Goal: Task Accomplishment & Management: Use online tool/utility

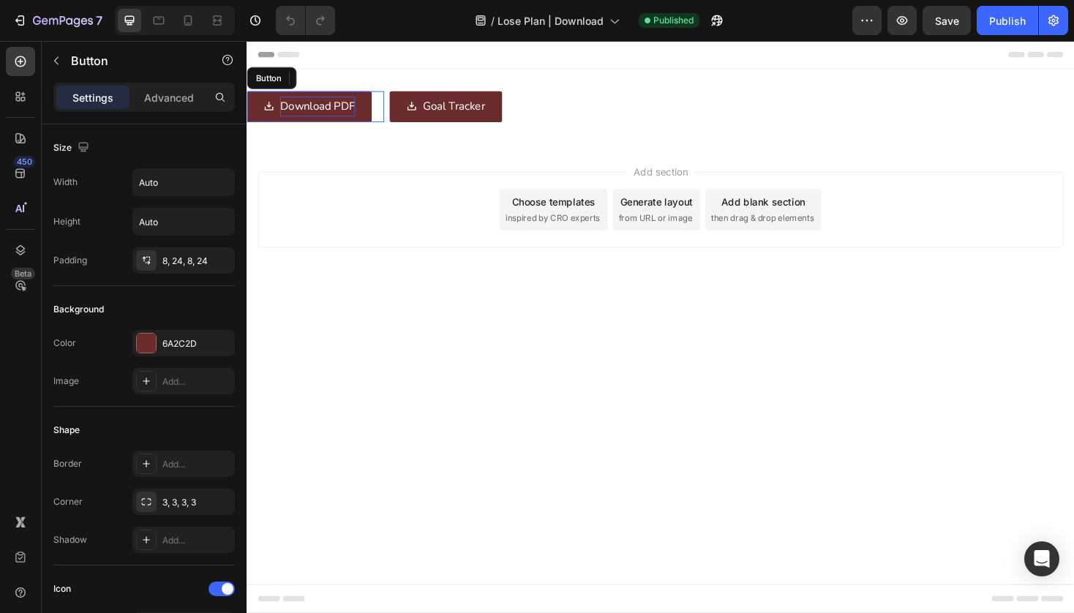
click at [351, 108] on p "Download PDF" at bounding box center [322, 110] width 80 height 21
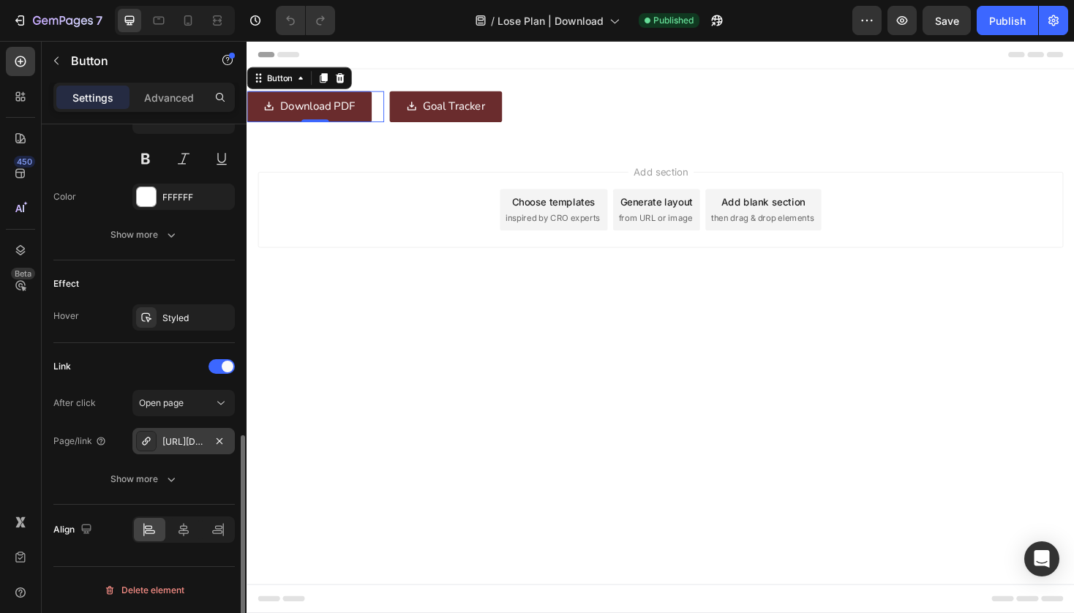
click at [143, 441] on icon at bounding box center [146, 441] width 8 height 8
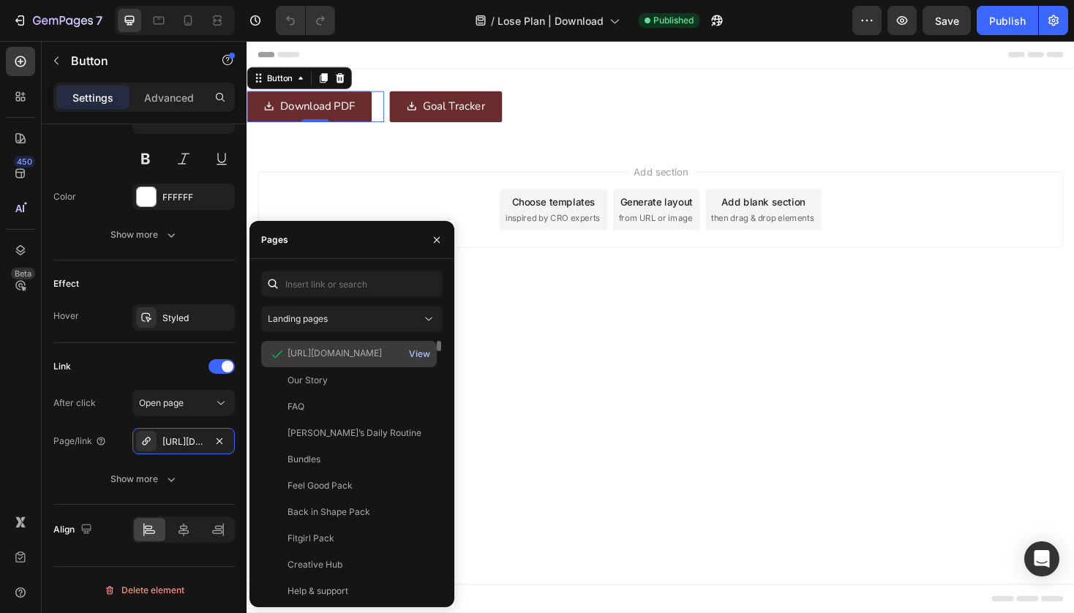
click at [425, 354] on div "View" at bounding box center [419, 354] width 21 height 13
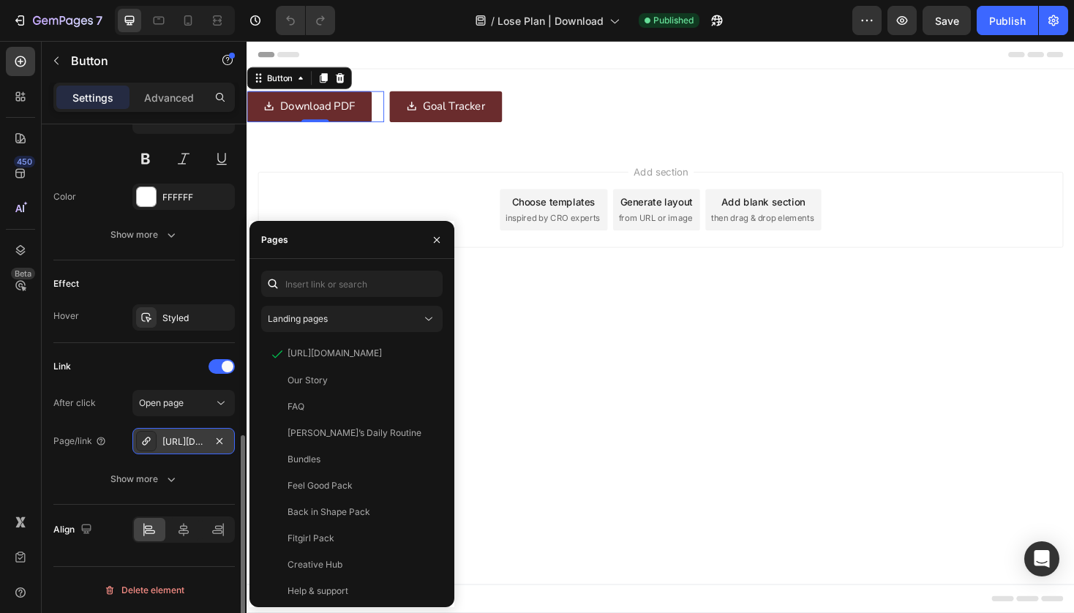
click at [184, 436] on div "[URL][DOMAIN_NAME]" at bounding box center [183, 442] width 42 height 13
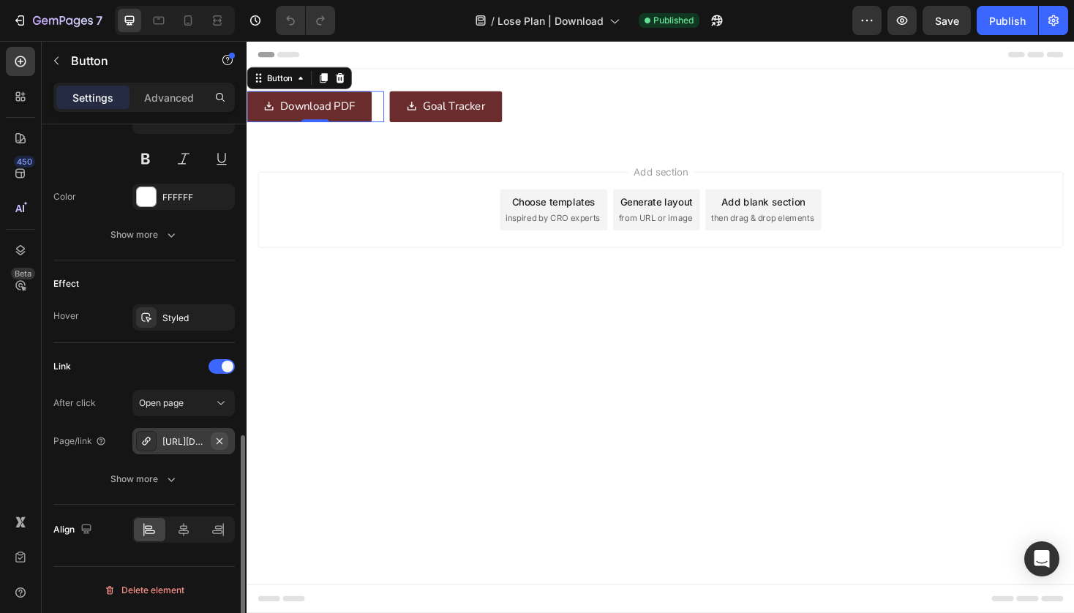
click at [223, 441] on icon "button" at bounding box center [220, 442] width 12 height 12
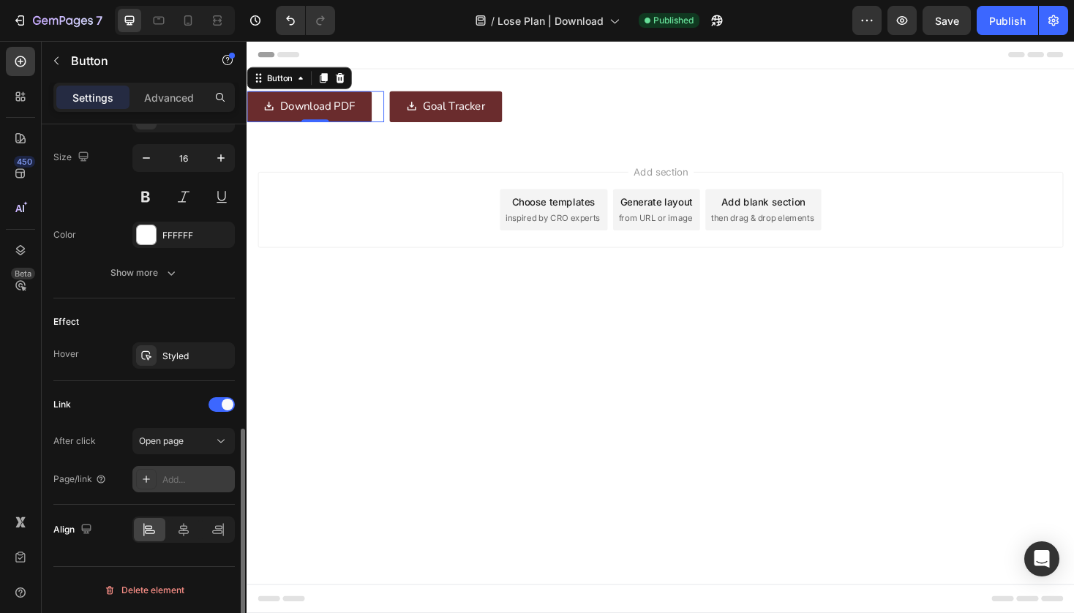
click at [193, 482] on div "Add..." at bounding box center [196, 480] width 69 height 13
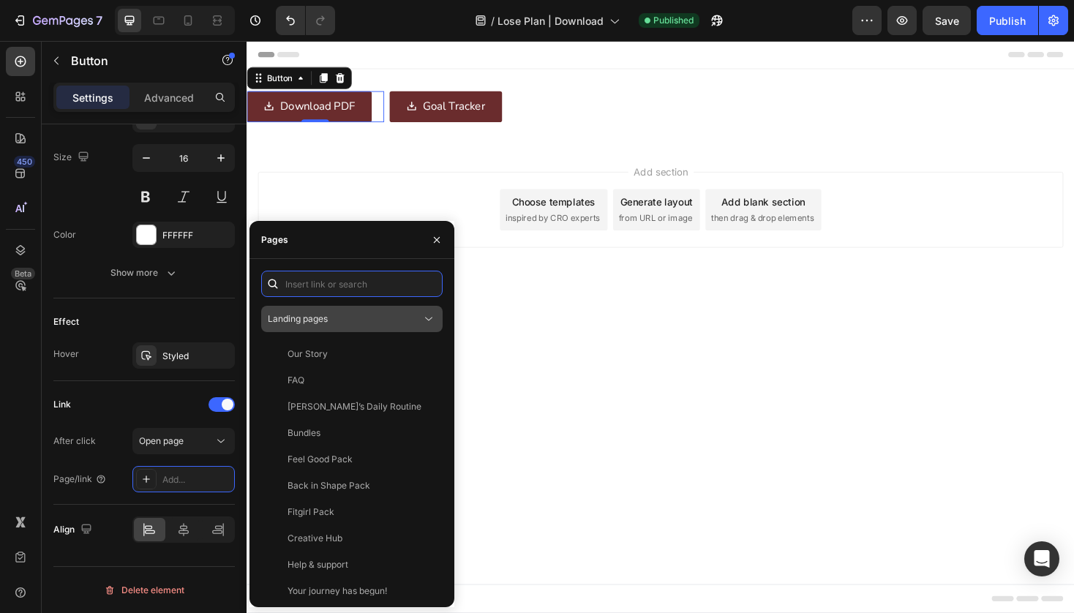
paste input "https://cdn.shopify.com/s/files/1/0519/9020/0519/files/Cabau-BTR-Lose.pdf?v=175…"
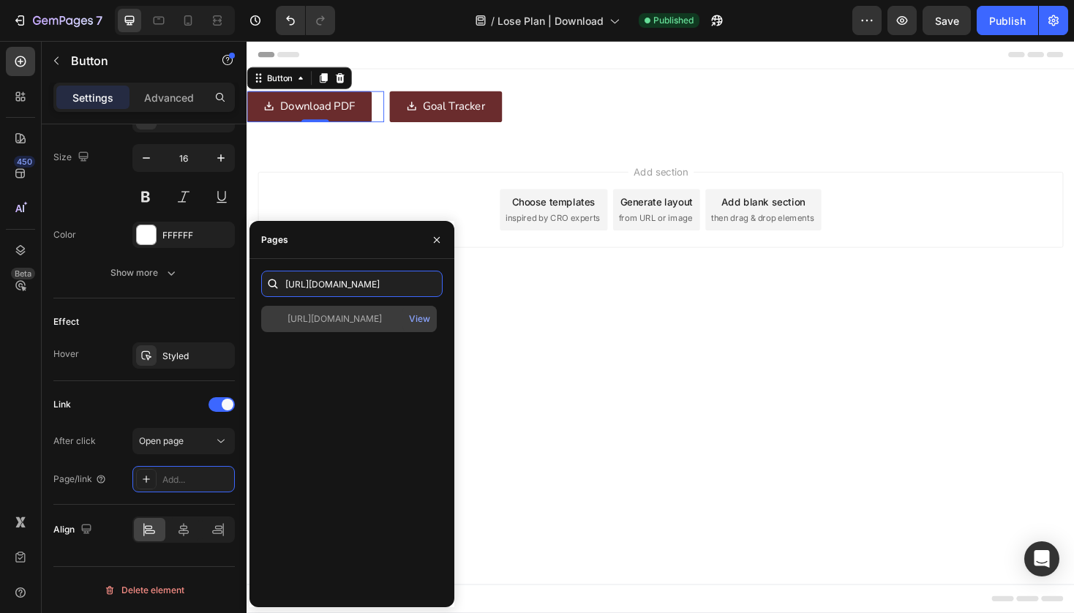
type input "https://cdn.shopify.com/s/files/1/0519/9020/0519/files/Cabau-BTR-Lose.pdf?v=175…"
click at [382, 323] on div "https://cdn.shopify.com/s/files/1/0519/9020/0519/files/Cabau-BTR-Lose.pdf?v=175…" at bounding box center [335, 319] width 94 height 13
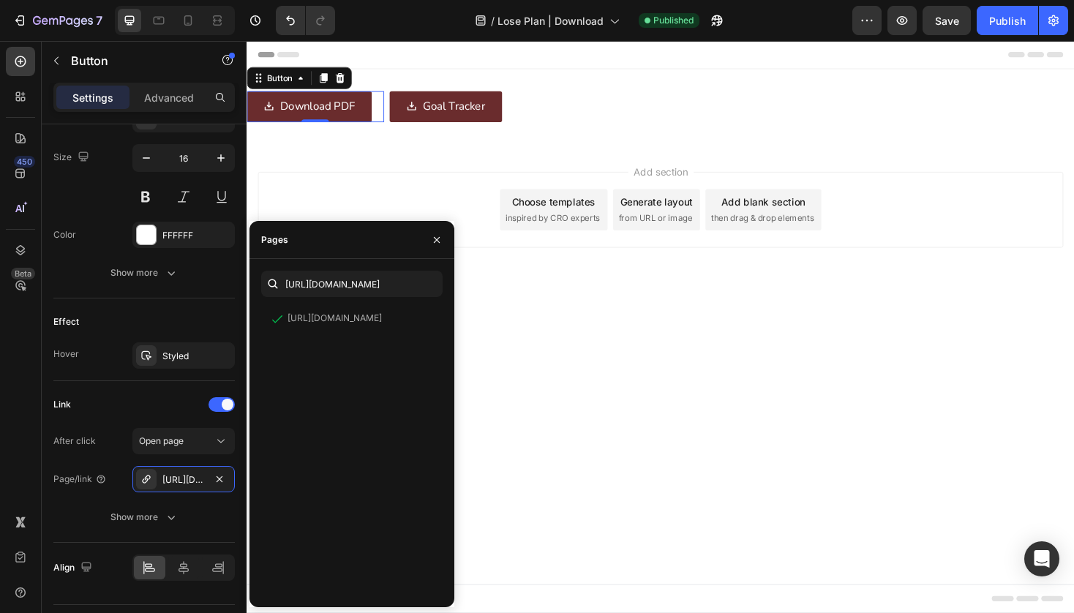
click at [566, 385] on body "Header Download PDF Button 0 Goal Tracker Button Row Row Section 1 Image Sectio…" at bounding box center [686, 345] width 878 height 608
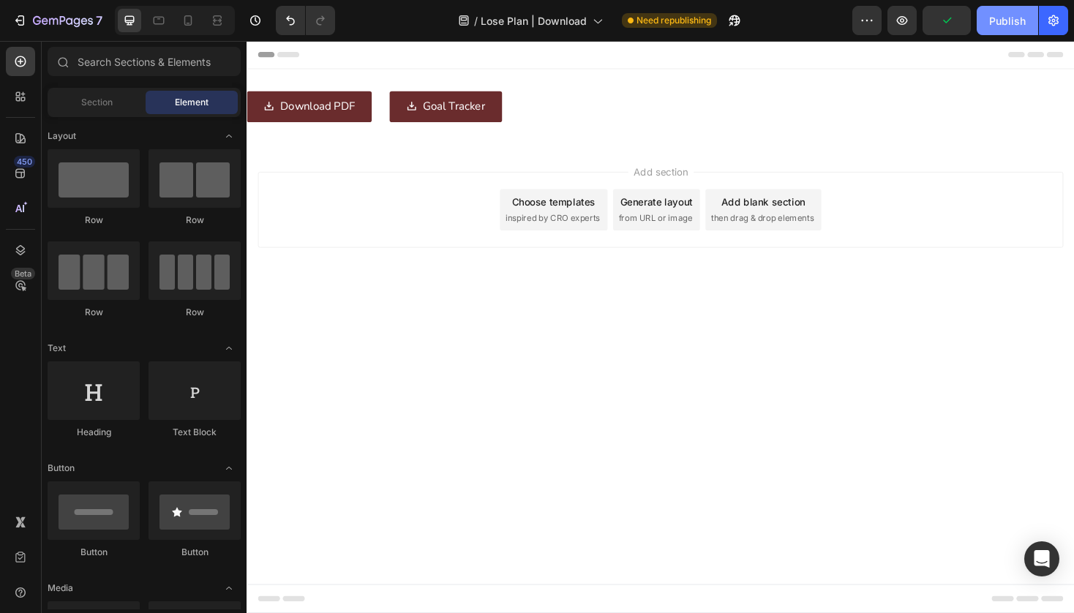
click at [1017, 26] on div "Publish" at bounding box center [1008, 20] width 37 height 15
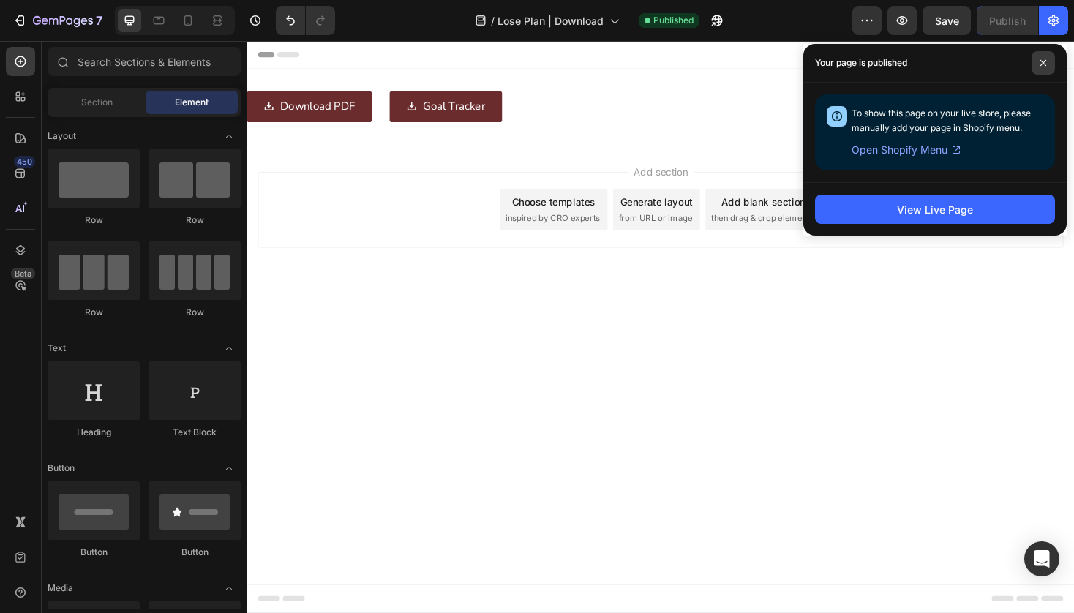
click at [1040, 61] on icon at bounding box center [1043, 62] width 7 height 7
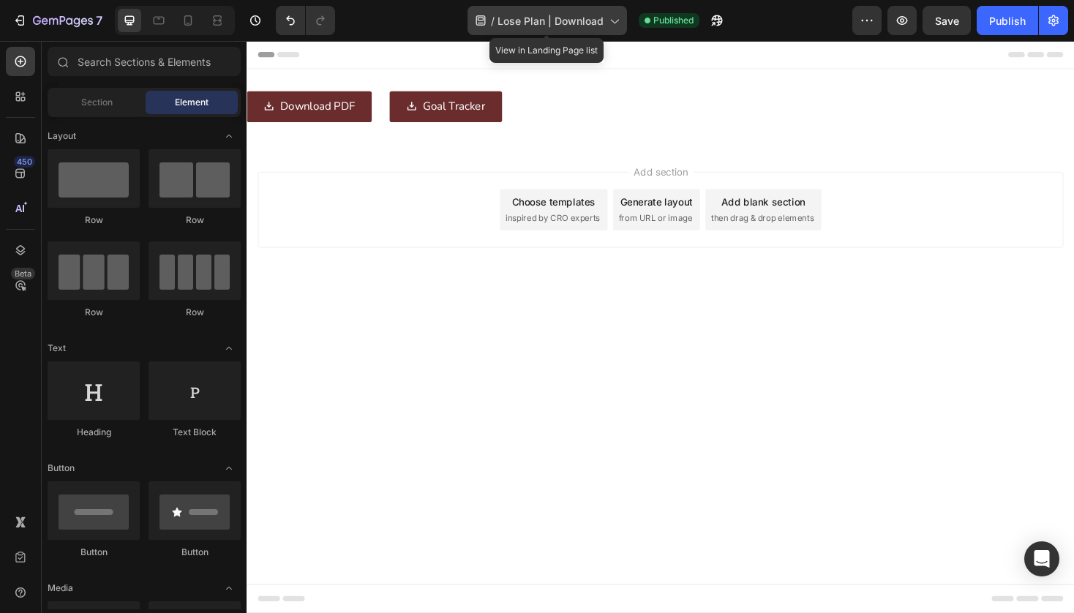
click at [618, 27] on icon at bounding box center [614, 20] width 15 height 15
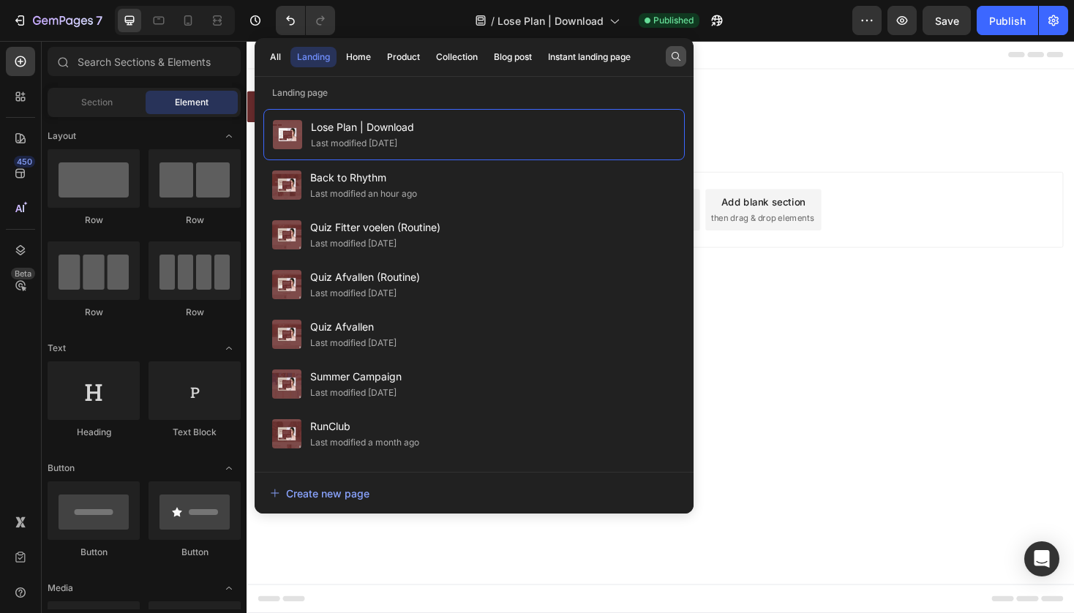
click at [678, 56] on icon "button" at bounding box center [676, 57] width 12 height 12
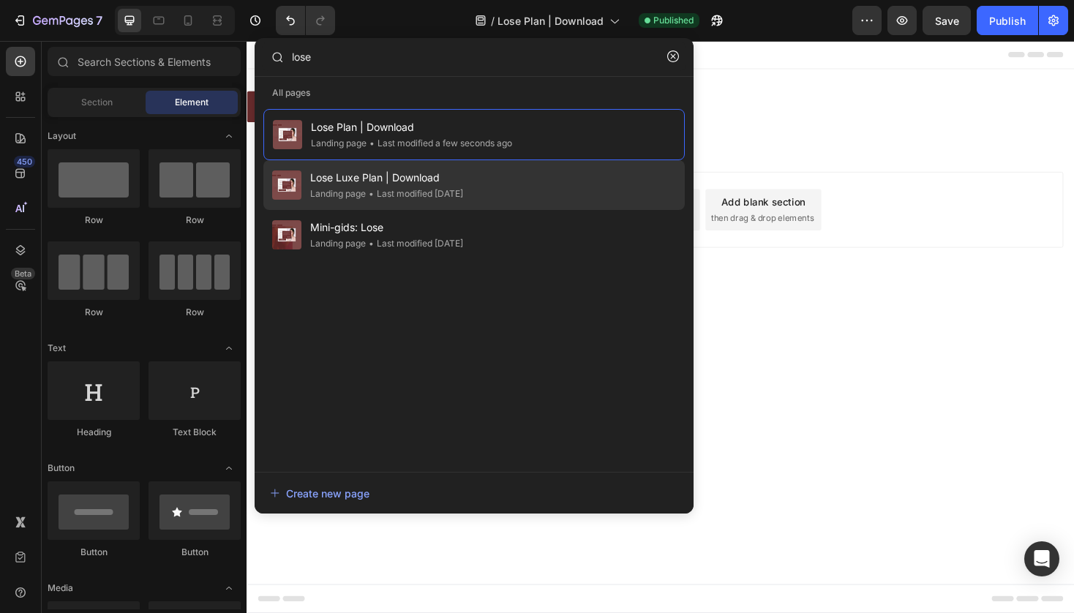
type input "lose"
click at [418, 183] on span "Lose Luxe Plan | Download" at bounding box center [386, 178] width 153 height 18
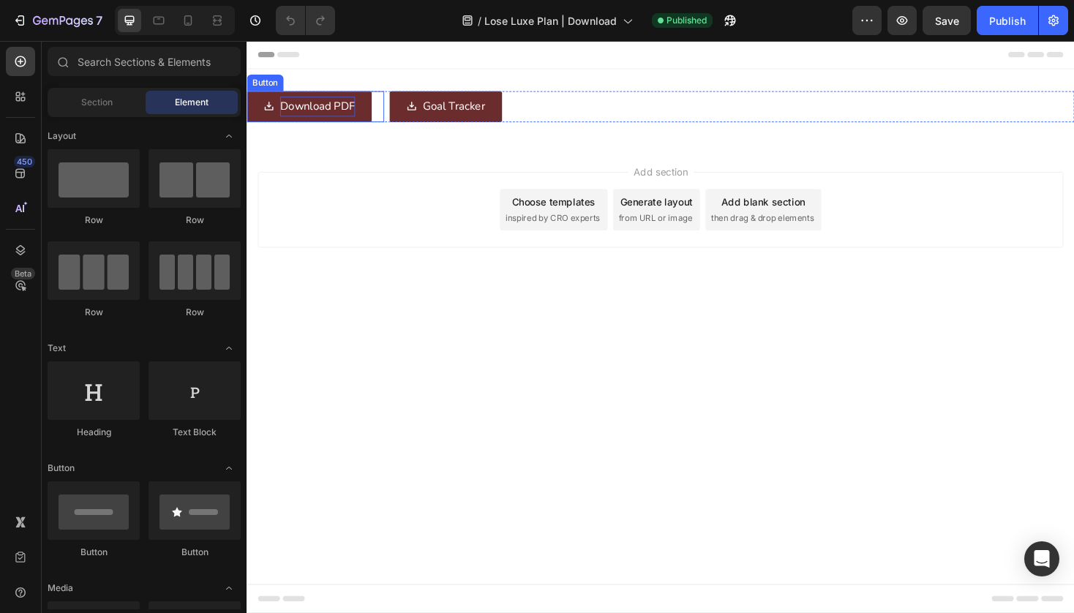
click at [332, 119] on p "Download PDF" at bounding box center [322, 110] width 80 height 21
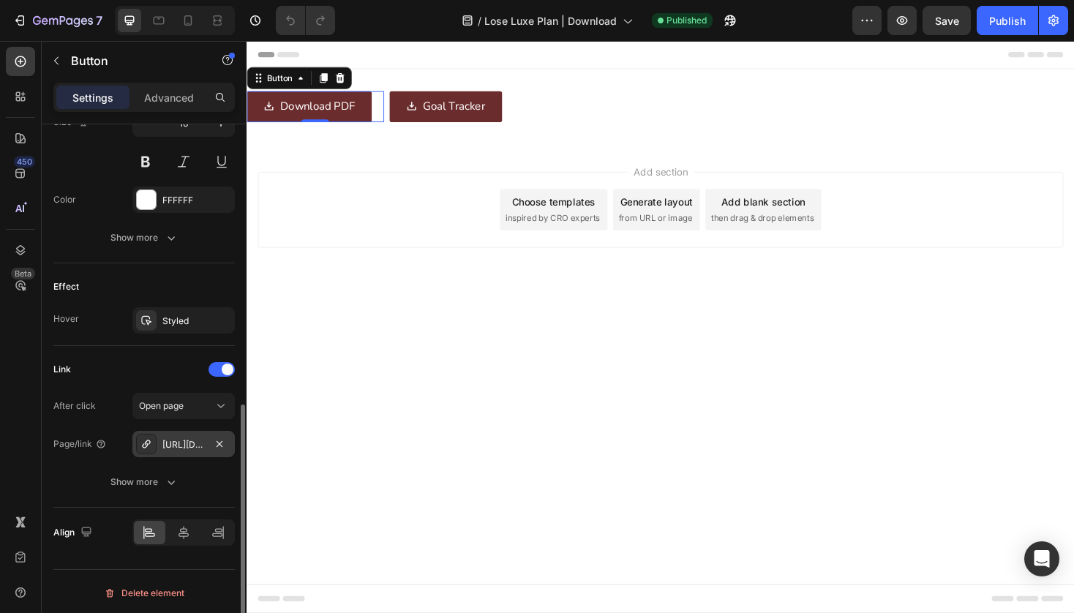
scroll to position [749, 0]
click at [221, 444] on icon "button" at bounding box center [220, 442] width 12 height 12
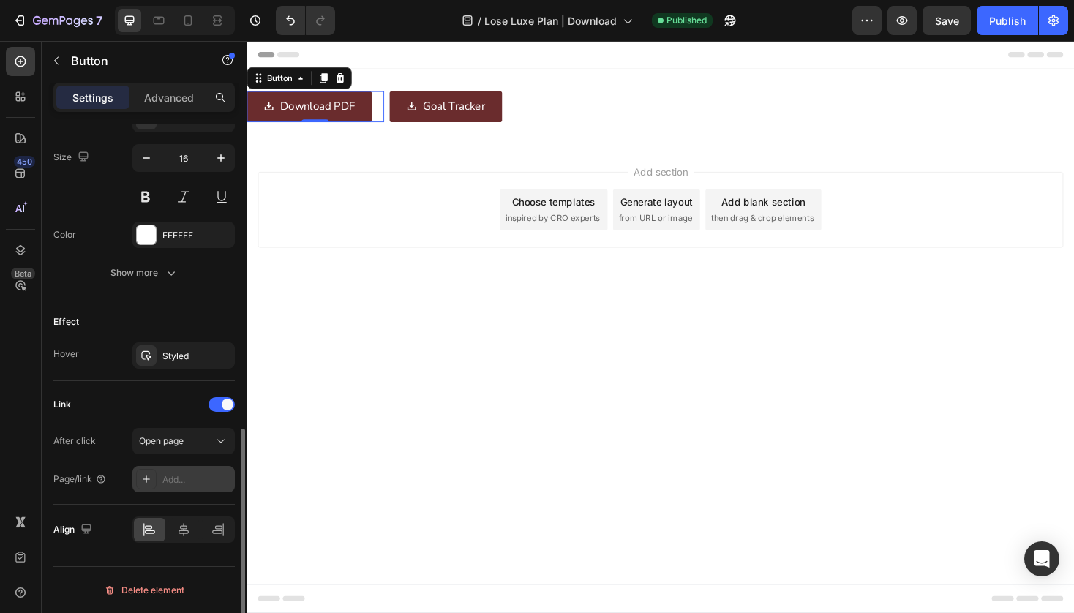
click at [149, 475] on icon at bounding box center [147, 480] width 12 height 12
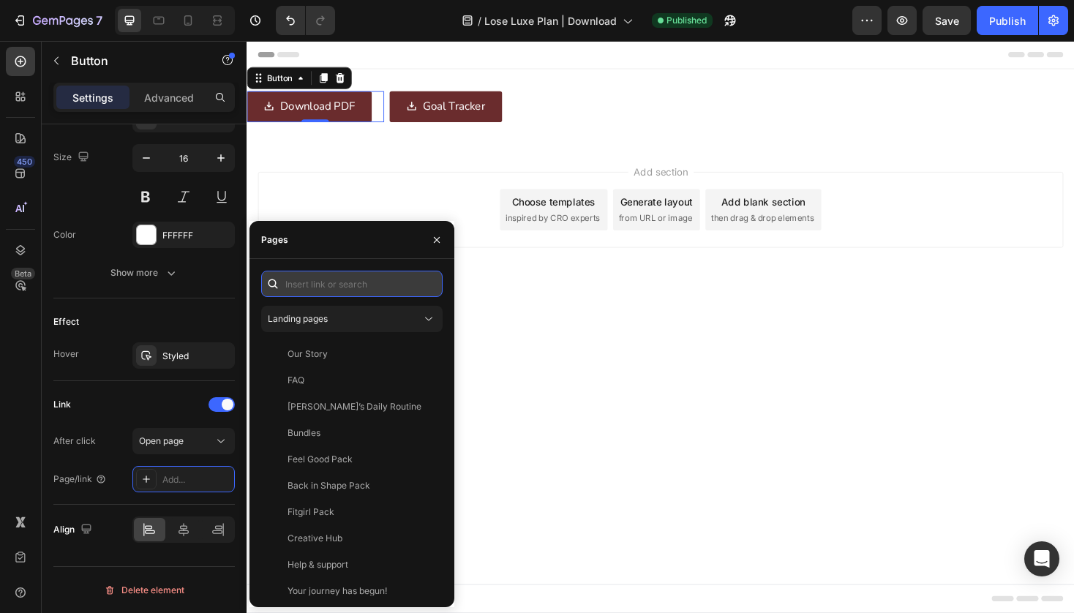
click at [313, 291] on input "text" at bounding box center [352, 284] width 182 height 26
paste input "https://cdn.shopify.com/s/files/1/0519/9020/0519/files/Cabau-BTR-LoseLuxePlan.p…"
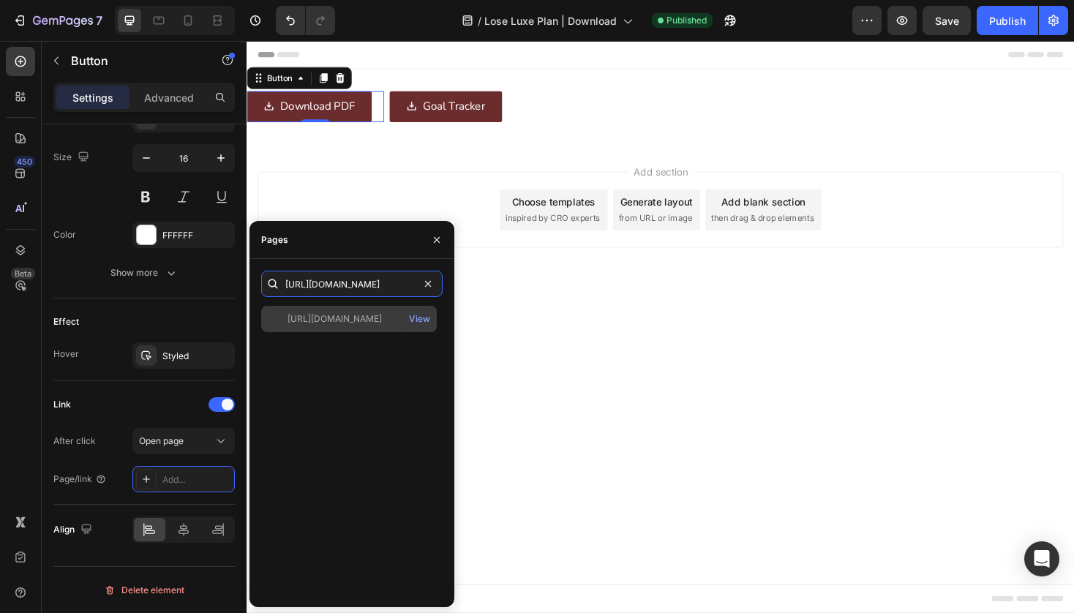
type input "https://cdn.shopify.com/s/files/1/0519/9020/0519/files/Cabau-BTR-LoseLuxePlan.p…"
click at [378, 315] on div "https://cdn.shopify.com/s/files/1/0519/9020/0519/files/Cabau-BTR-LoseLuxePlan.p…" at bounding box center [335, 319] width 94 height 13
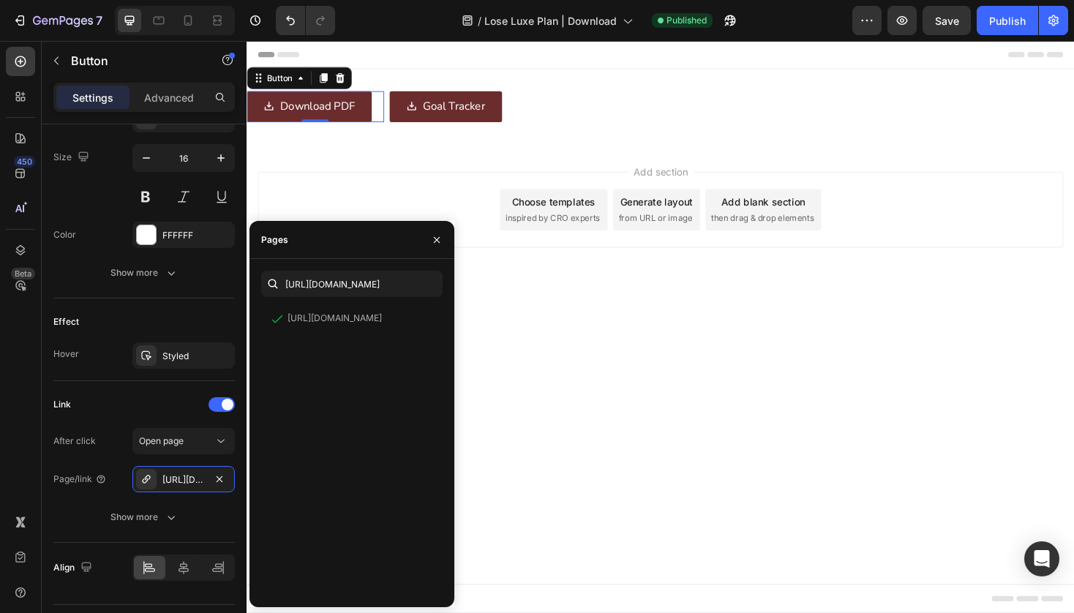
click at [707, 411] on body "Header Download PDF Button 0 Goal Tracker Button Row Row Section 1 Image Sectio…" at bounding box center [686, 345] width 878 height 608
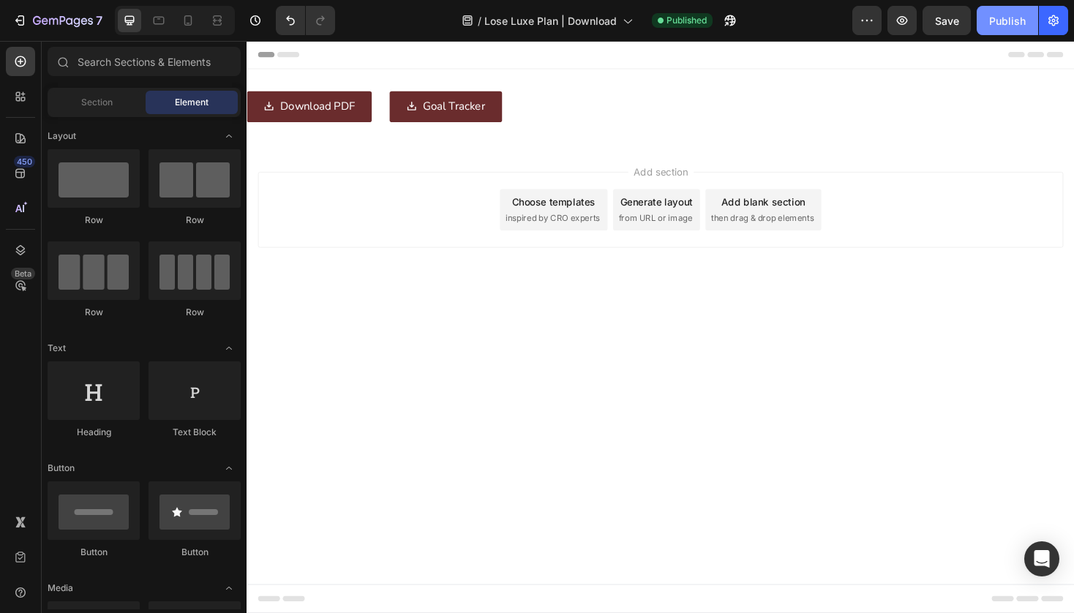
click at [1006, 23] on div "Publish" at bounding box center [1008, 20] width 37 height 15
click at [193, 29] on div at bounding box center [187, 20] width 23 height 23
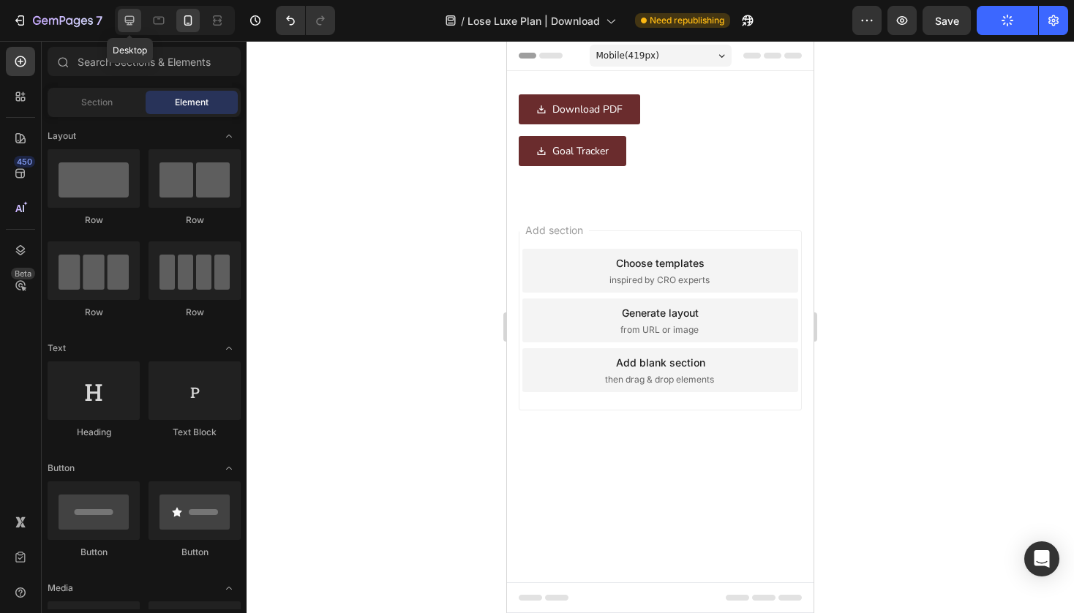
click at [137, 23] on icon at bounding box center [129, 20] width 15 height 15
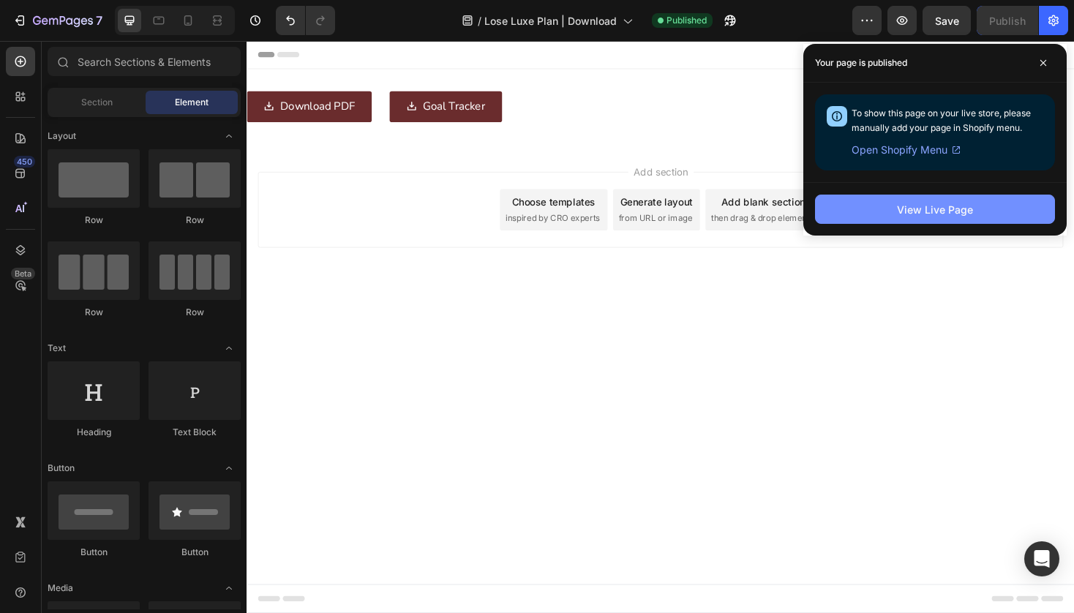
click at [976, 211] on button "View Live Page" at bounding box center [935, 209] width 240 height 29
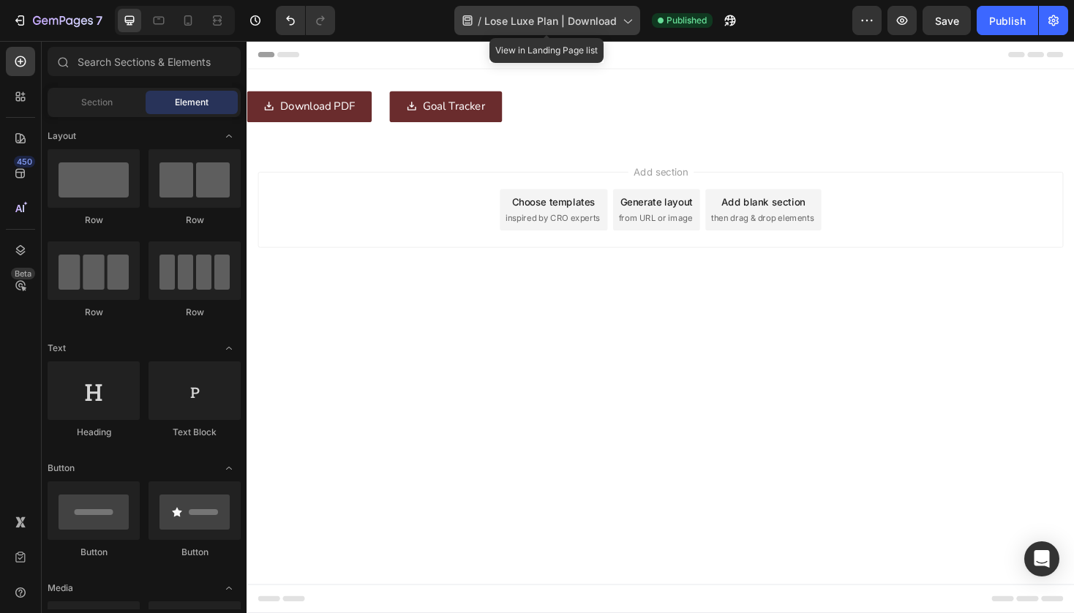
click at [628, 23] on icon at bounding box center [628, 22] width 8 height 4
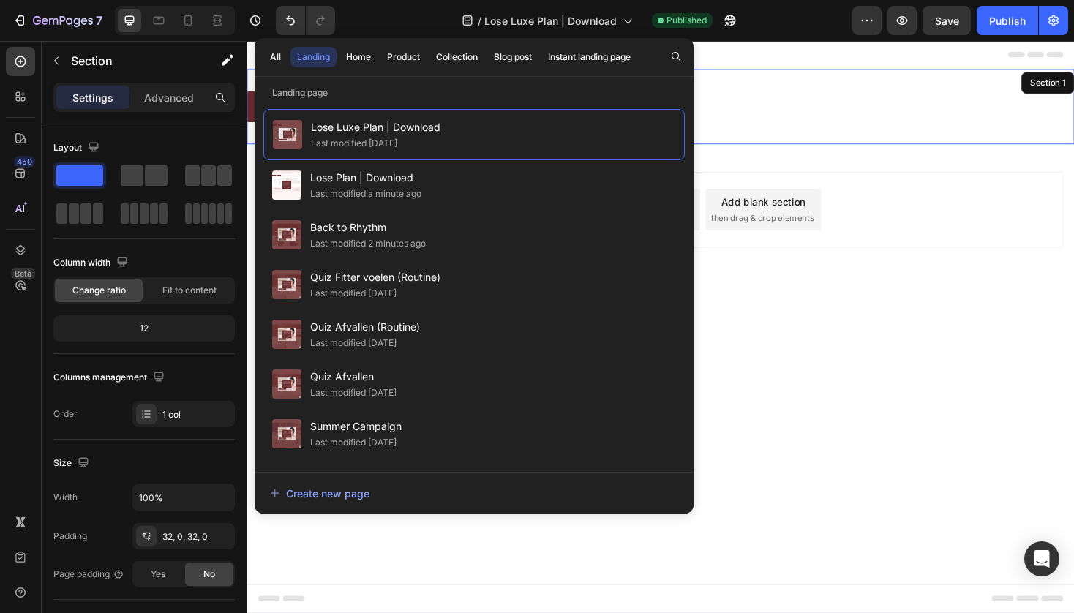
click at [934, 78] on div "Download PDF Button Goal Tracker Button Row Row Section 1" at bounding box center [686, 111] width 878 height 80
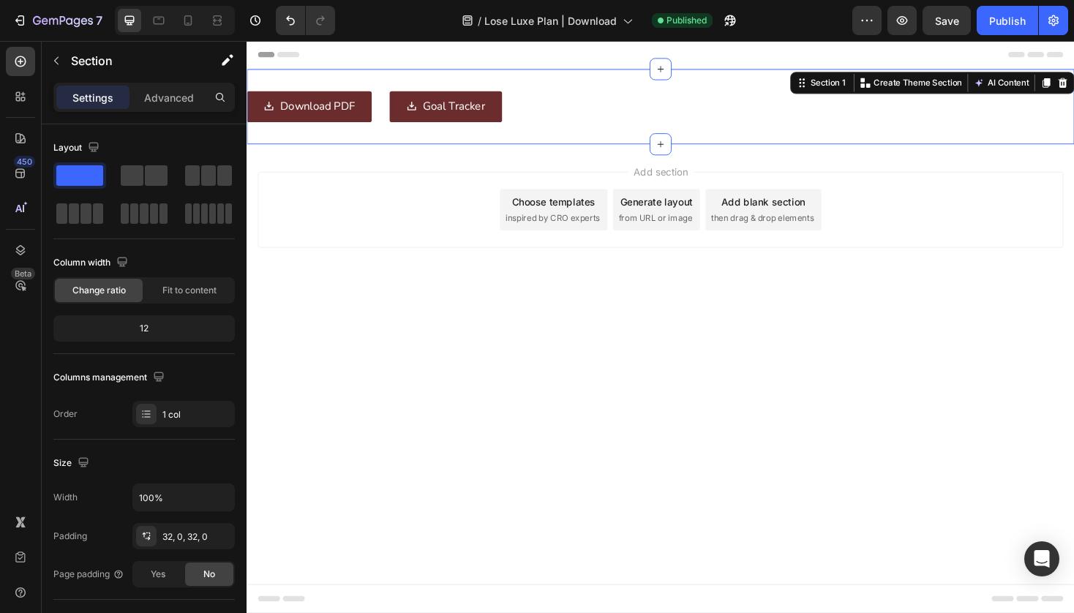
click at [935, 285] on div "Add section Choose templates inspired by CRO experts Generate layout from URL o…" at bounding box center [686, 241] width 878 height 180
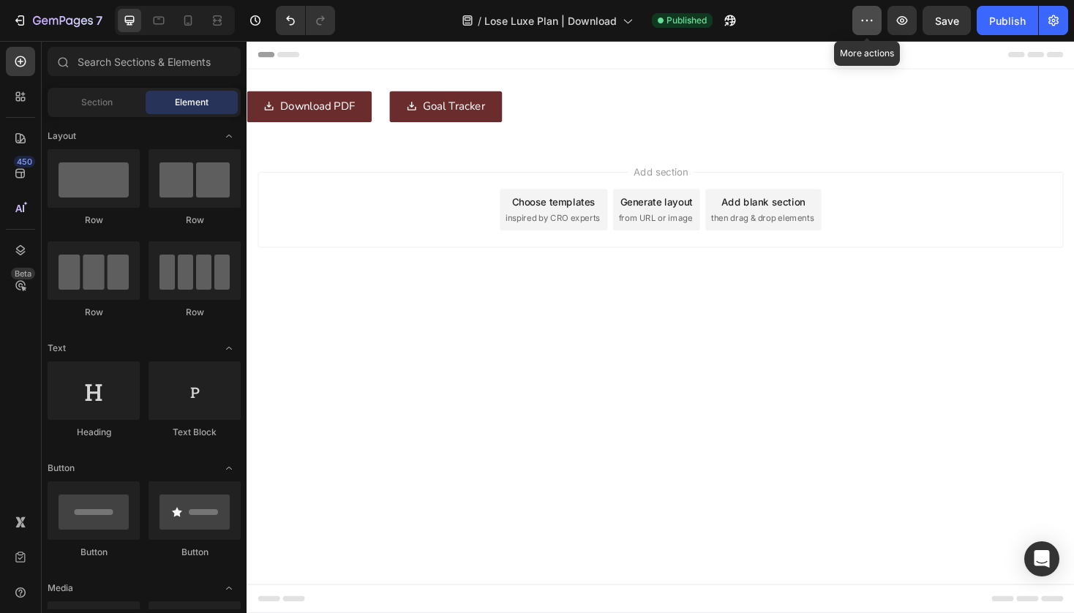
click at [882, 26] on button "button" at bounding box center [867, 20] width 29 height 29
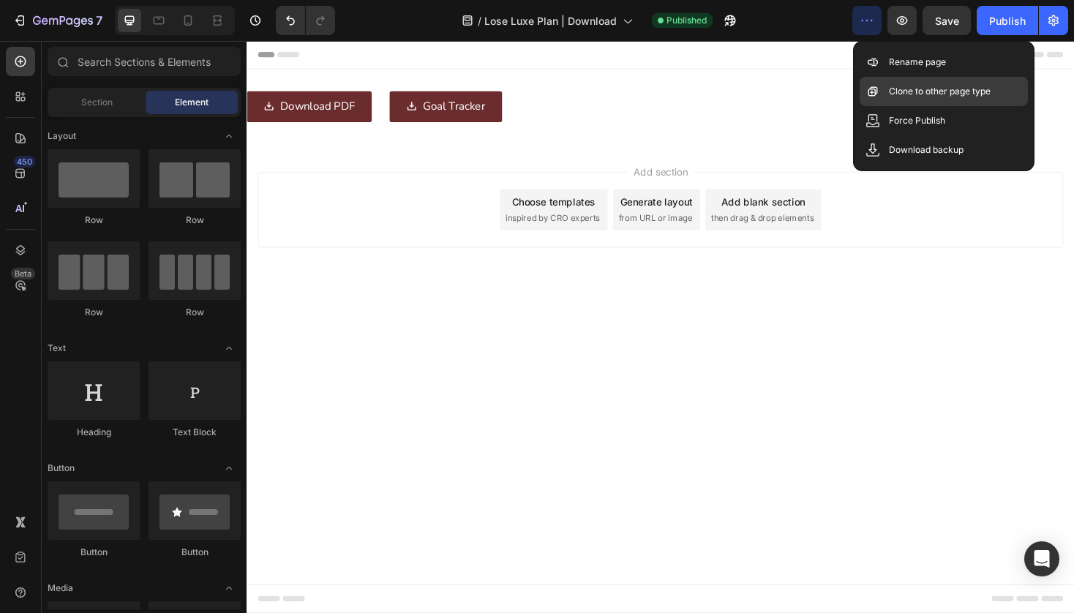
click at [902, 97] on p "Clone to other page type" at bounding box center [940, 91] width 102 height 15
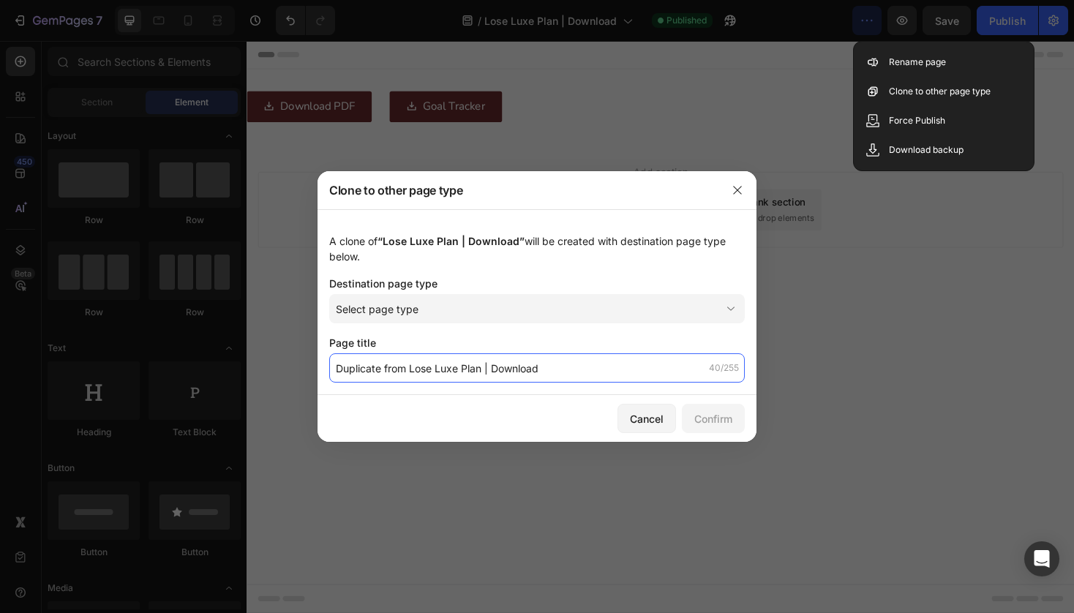
click at [417, 372] on input "Duplicate from Lose Luxe Plan | Download" at bounding box center [537, 368] width 416 height 29
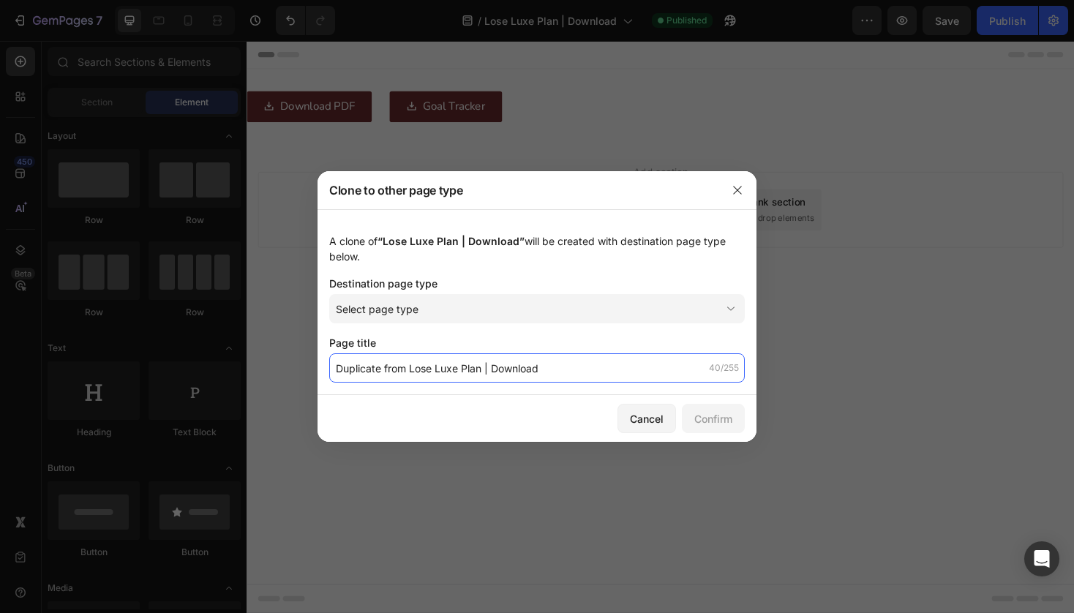
drag, startPoint x: 409, startPoint y: 369, endPoint x: 318, endPoint y: 361, distance: 91.1
click at [318, 361] on div "A clone of “Lose Luxe Plan | Download” will be created with destination page ty…" at bounding box center [537, 302] width 439 height 186
click at [343, 368] on input "Lose Luxe Plan | Download" at bounding box center [537, 368] width 416 height 29
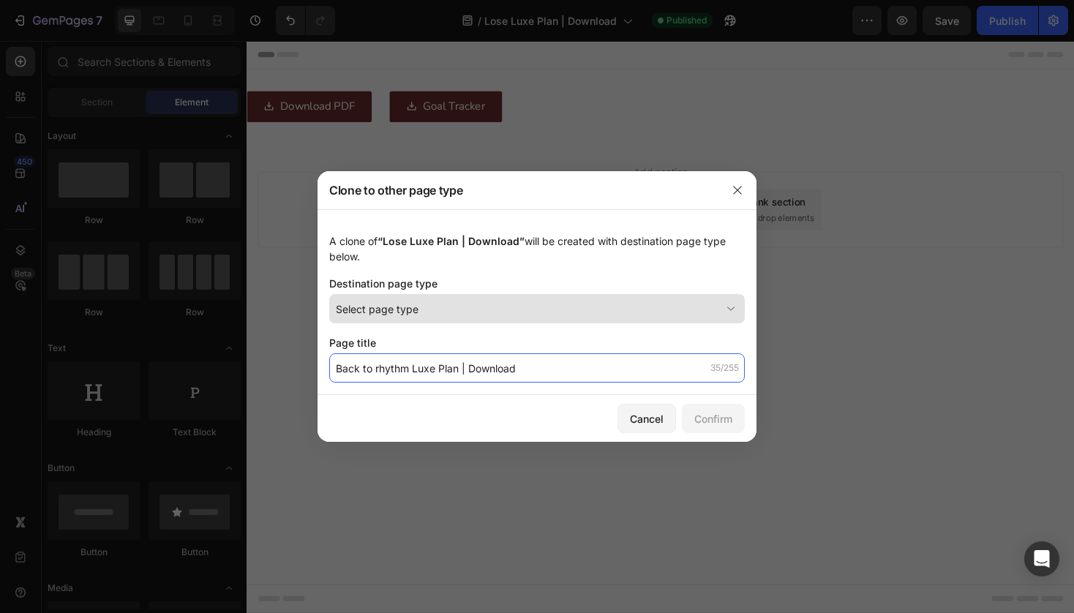
type input "Back to rhythm Luxe Plan | Download"
click at [432, 310] on div "Select page type" at bounding box center [528, 309] width 385 height 15
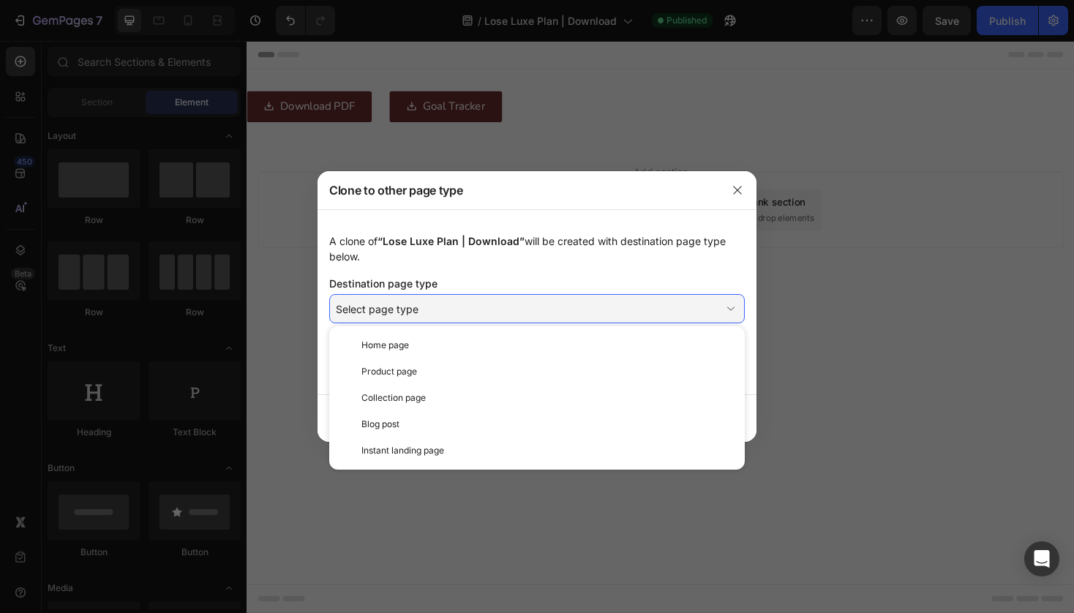
click at [510, 269] on div "A clone of “Lose Luxe Plan | Download” will be created with destination page ty…" at bounding box center [537, 302] width 439 height 186
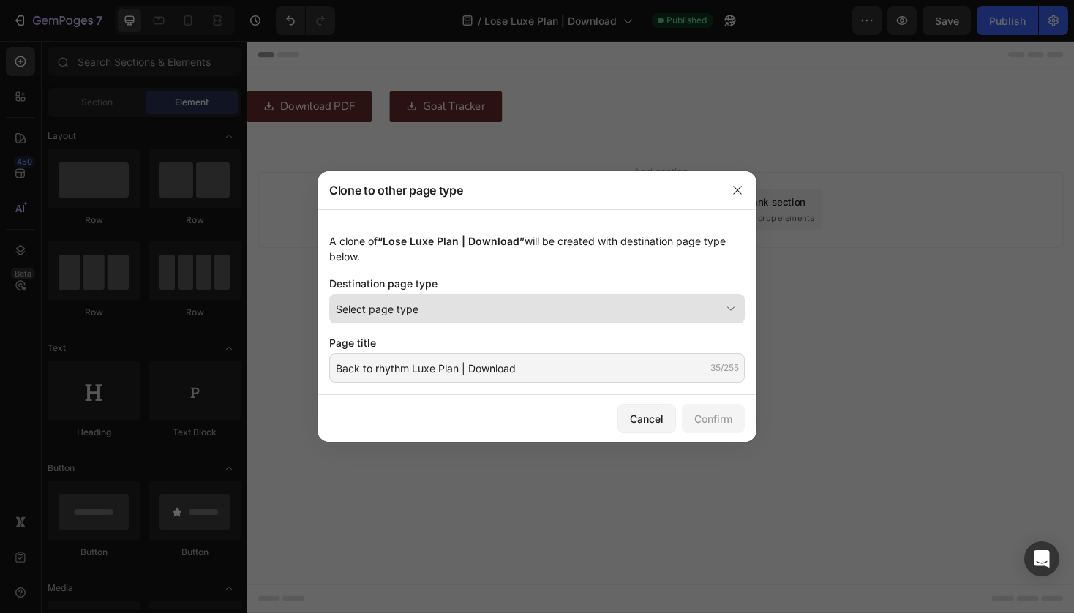
click at [501, 308] on div "Select page type" at bounding box center [528, 309] width 385 height 15
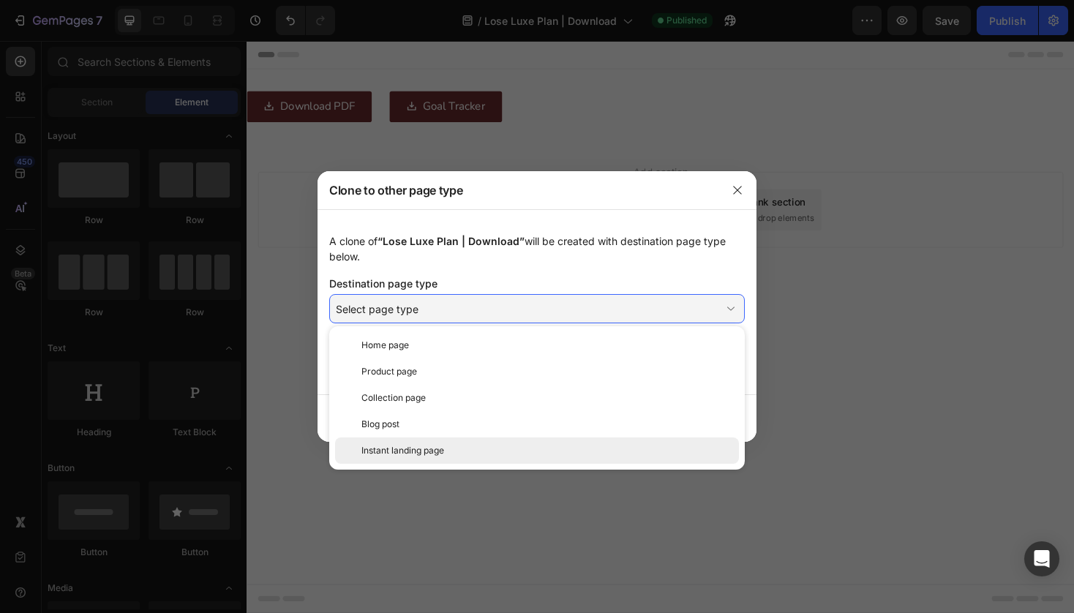
click at [482, 447] on div "Instant landing page" at bounding box center [548, 450] width 372 height 13
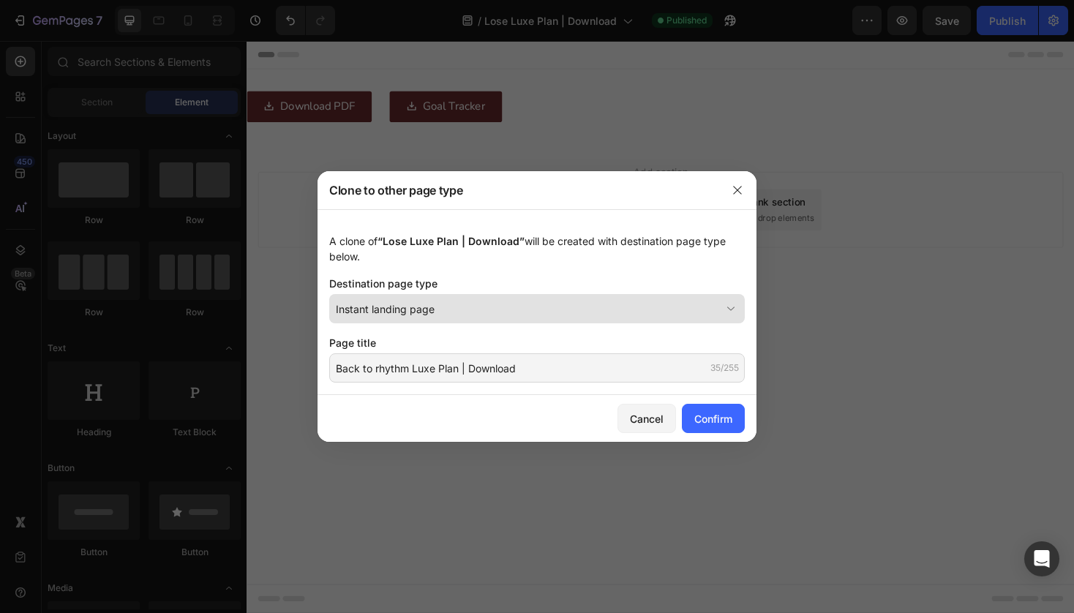
click at [511, 310] on div "Instant landing page" at bounding box center [528, 309] width 385 height 15
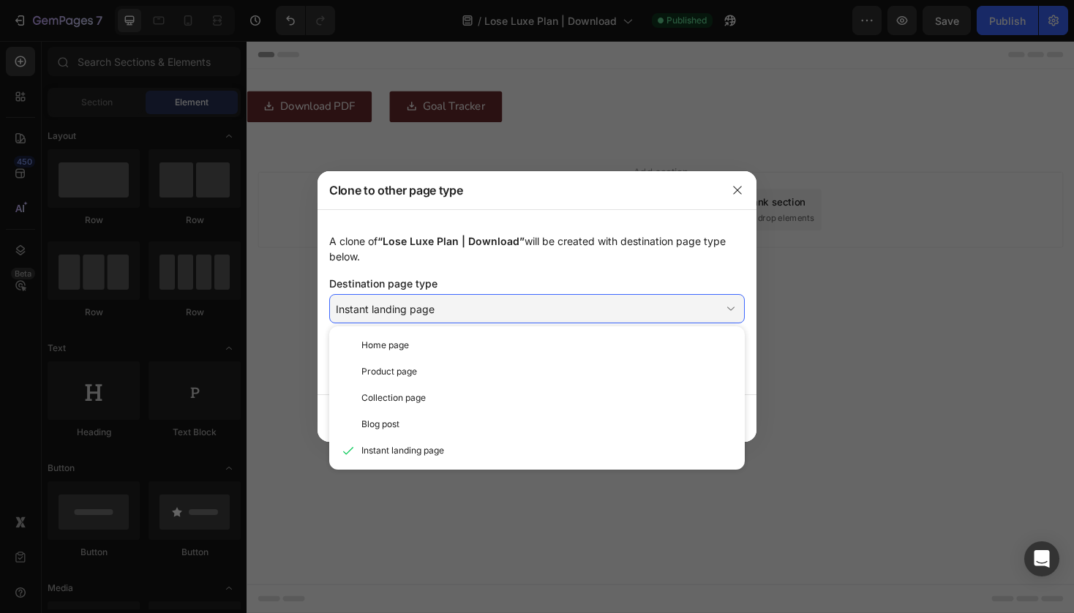
click at [535, 249] on div "A clone of “Lose Luxe Plan | Download” will be created with destination page ty…" at bounding box center [537, 248] width 416 height 31
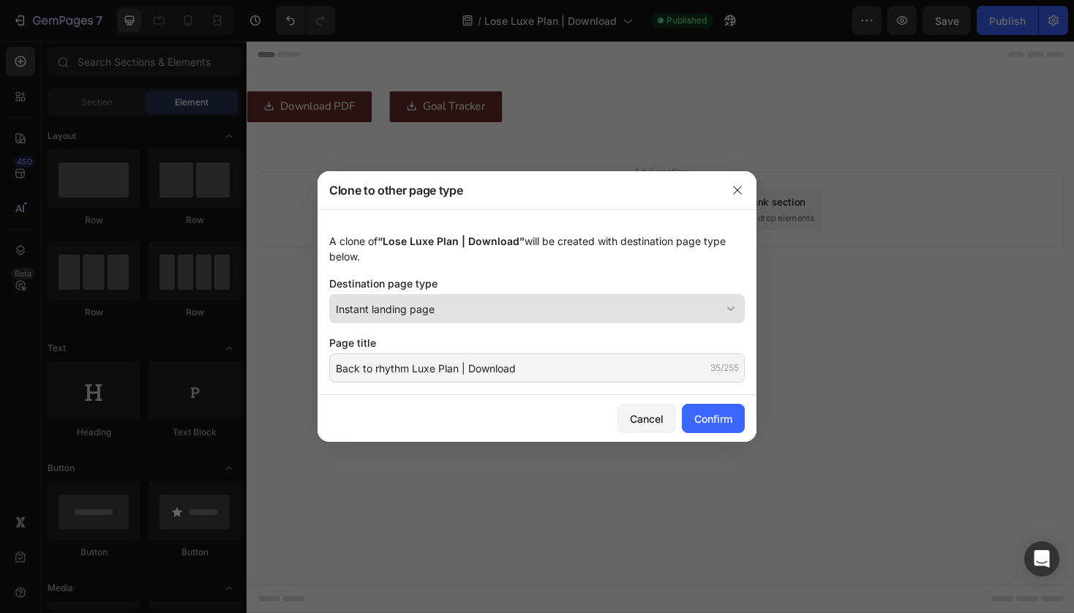
click at [493, 302] on div "Instant landing page" at bounding box center [528, 309] width 385 height 15
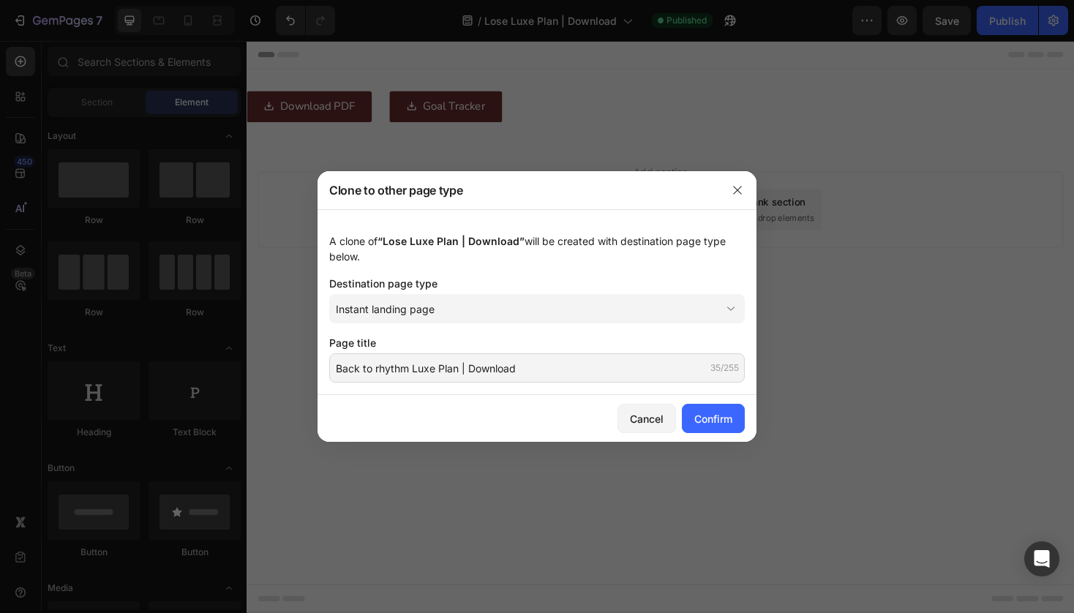
click at [557, 285] on div "Destination page type" at bounding box center [537, 283] width 416 height 15
click at [466, 367] on input "Back to rhythm Luxe Plan | Download" at bounding box center [537, 368] width 416 height 29
click at [740, 186] on icon "button" at bounding box center [738, 190] width 12 height 12
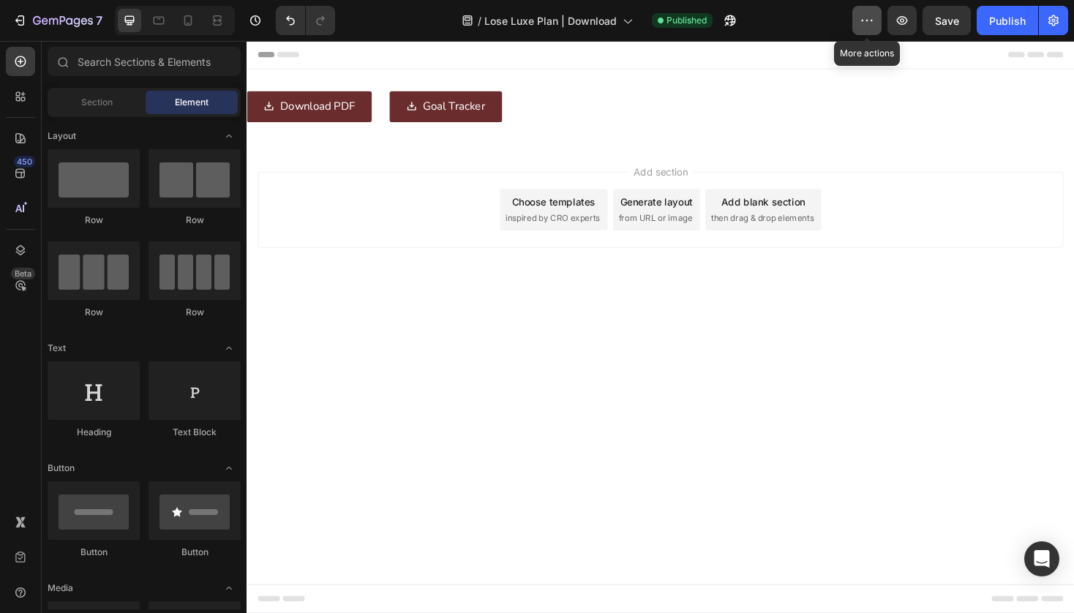
click at [866, 20] on icon "button" at bounding box center [867, 20] width 15 height 15
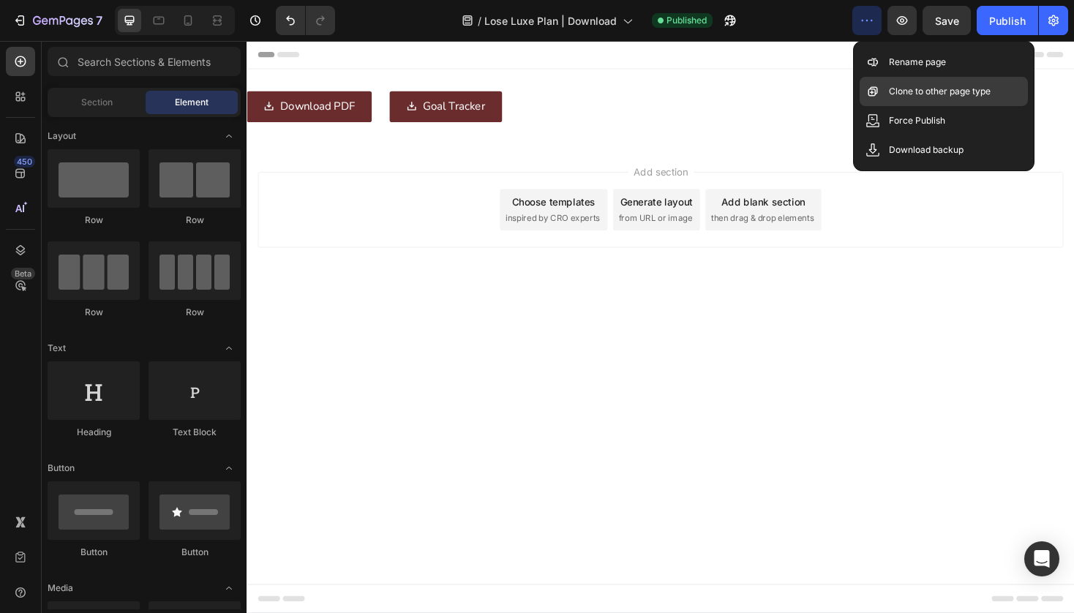
click at [912, 98] on p "Clone to other page type" at bounding box center [940, 91] width 102 height 15
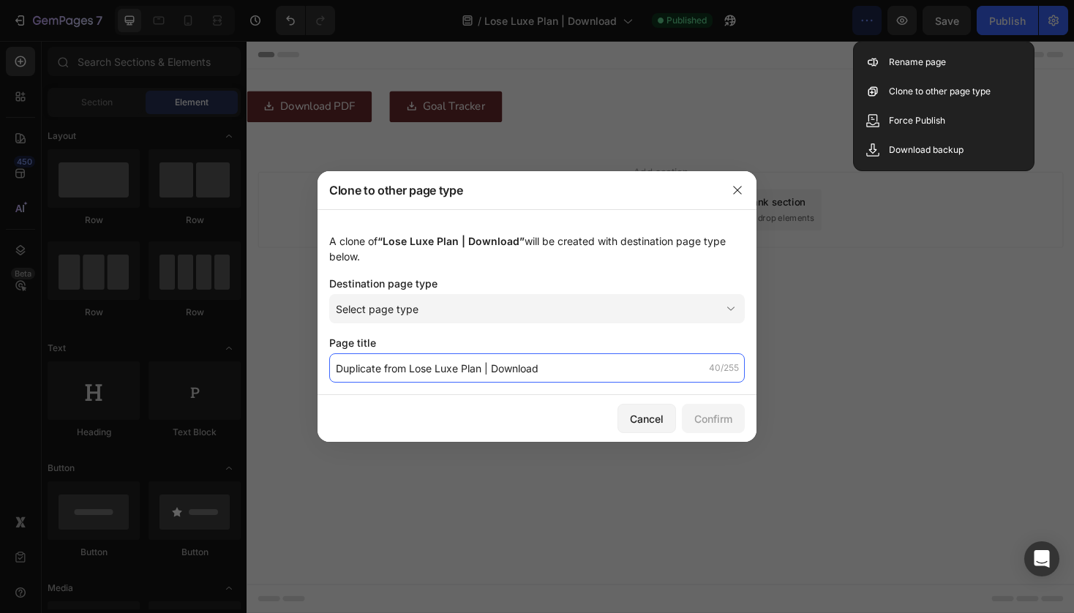
click at [408, 367] on input "Duplicate from Lose Luxe Plan | Download" at bounding box center [537, 368] width 416 height 29
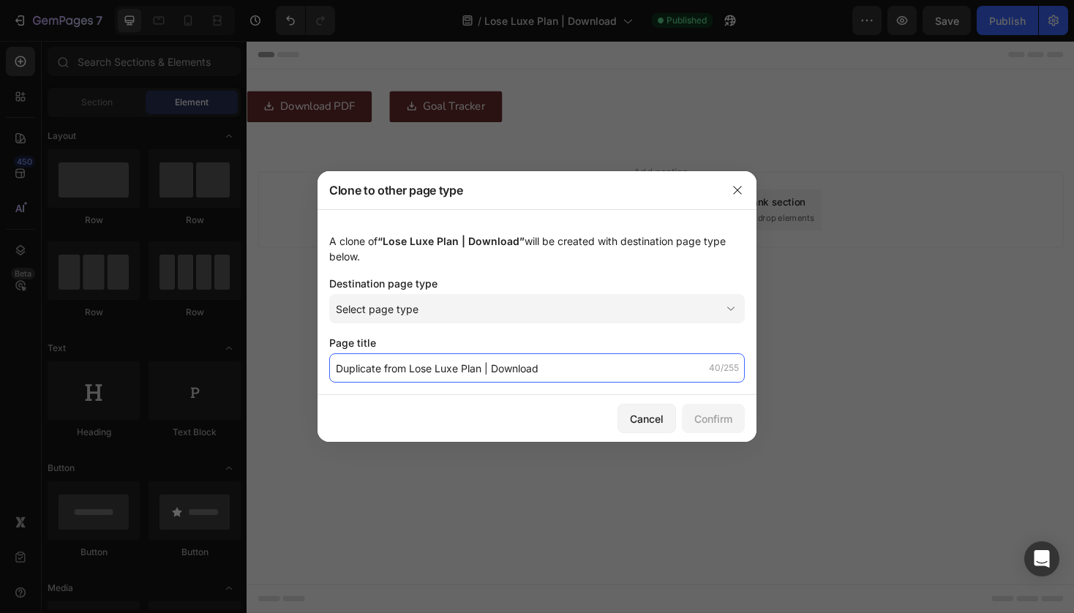
click at [408, 367] on input "Duplicate from Lose Luxe Plan | Download" at bounding box center [537, 368] width 416 height 29
paste input "Back to rhythm"
type input "Back to rhythm Luxe Plan | Download"
click at [553, 407] on div "Cancel Confirm" at bounding box center [537, 418] width 439 height 47
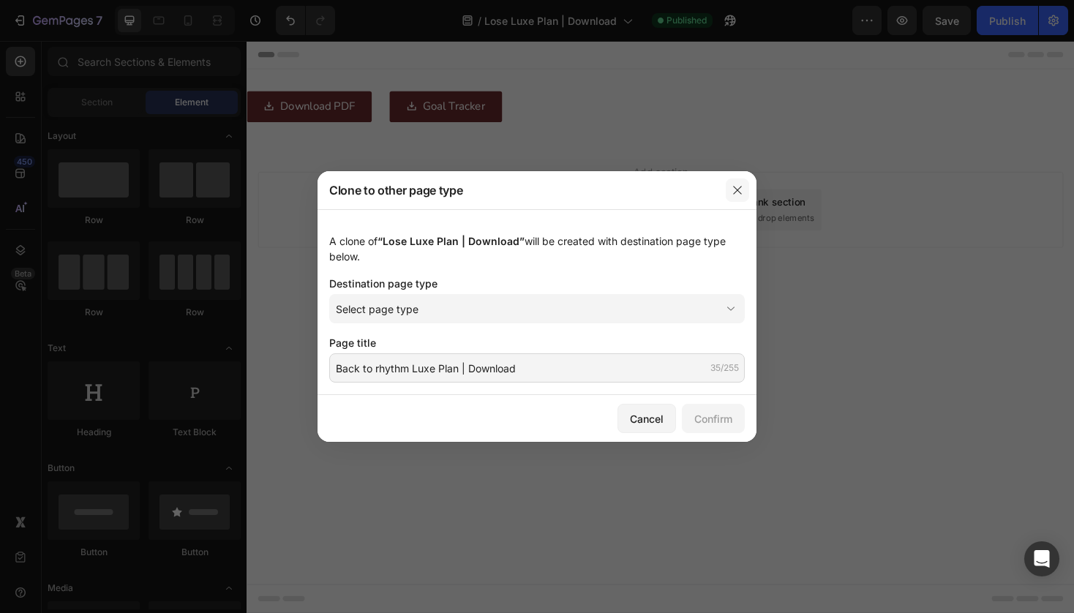
click at [735, 190] on icon "button" at bounding box center [738, 190] width 12 height 12
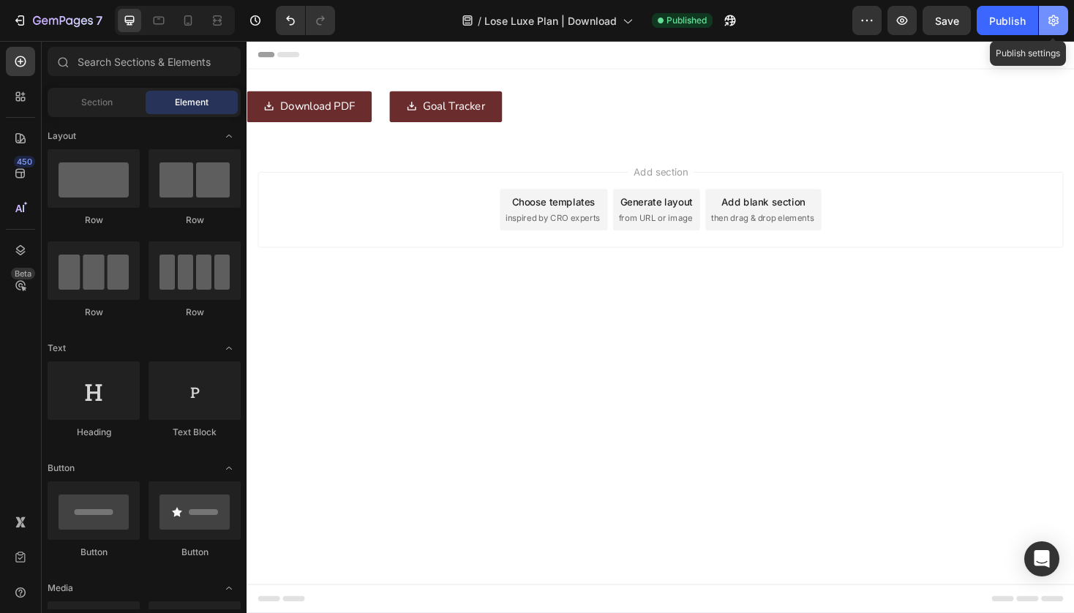
click at [1059, 25] on icon "button" at bounding box center [1054, 20] width 15 height 15
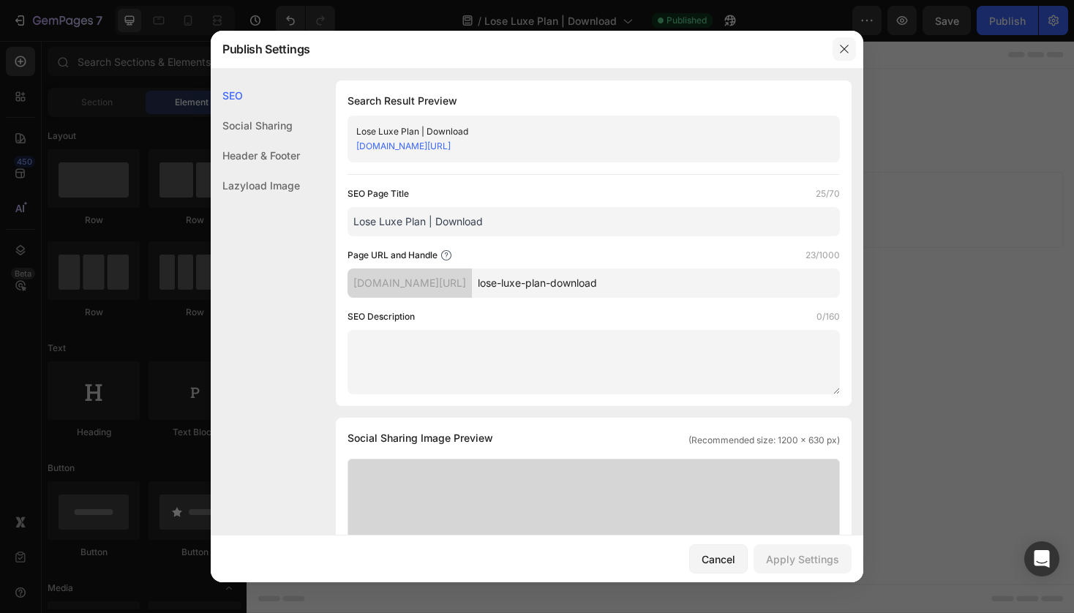
click at [848, 48] on icon "button" at bounding box center [845, 49] width 12 height 12
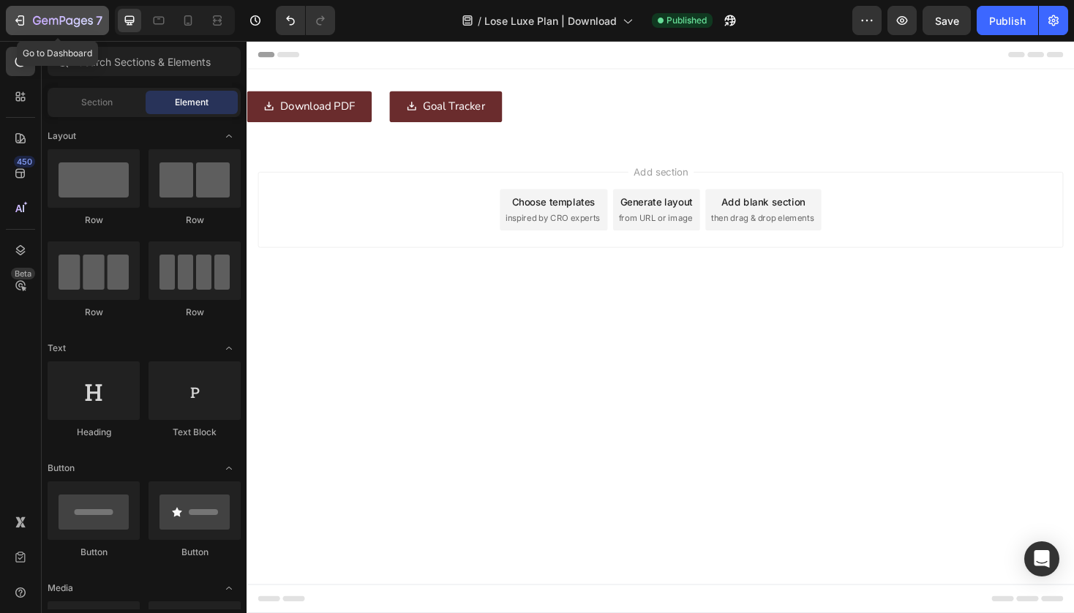
click at [37, 20] on icon "button" at bounding box center [63, 21] width 60 height 12
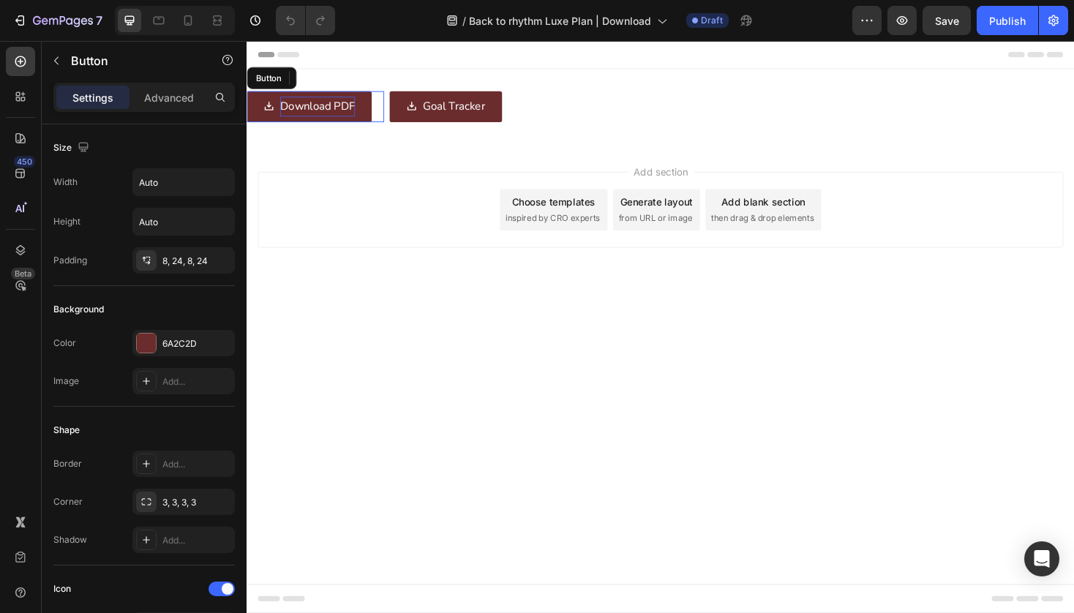
click at [318, 118] on p "Download PDF" at bounding box center [322, 110] width 80 height 21
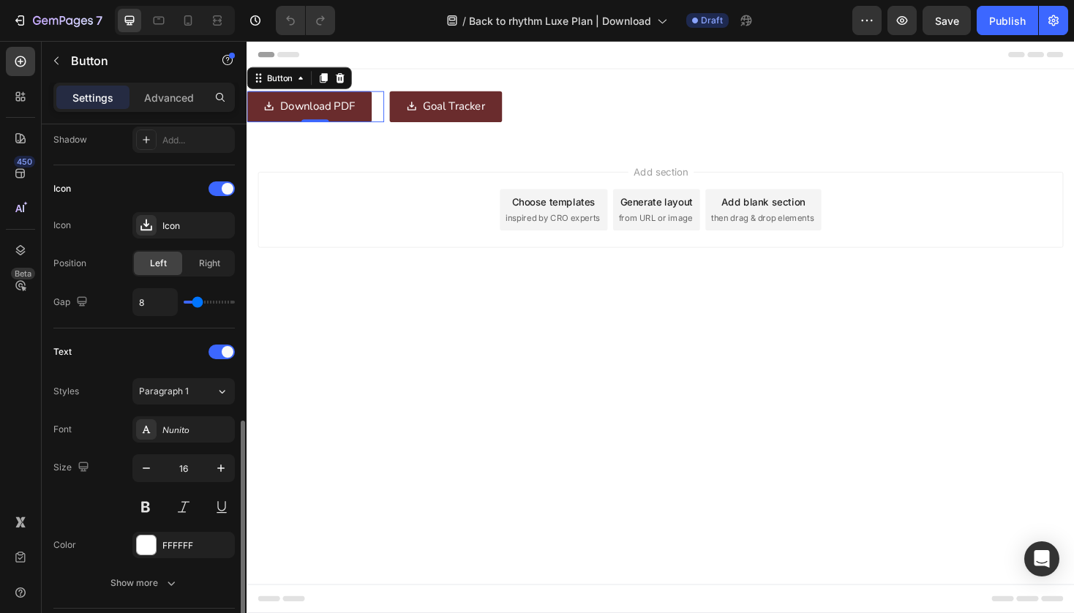
scroll to position [749, 0]
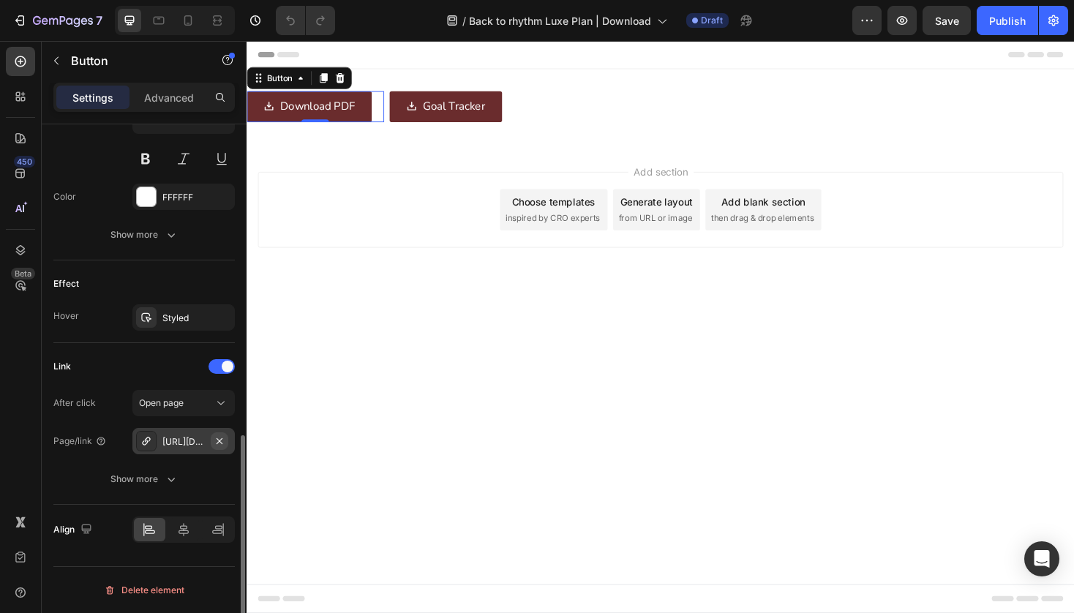
click at [223, 439] on icon "button" at bounding box center [220, 442] width 12 height 12
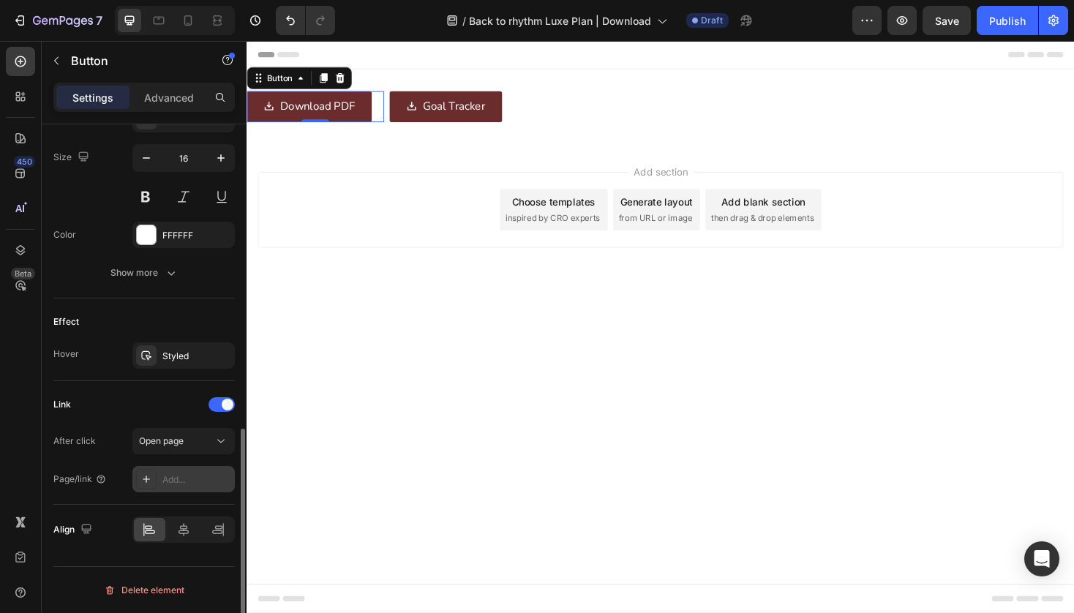
scroll to position [711, 0]
click at [195, 483] on div "Add..." at bounding box center [196, 480] width 69 height 13
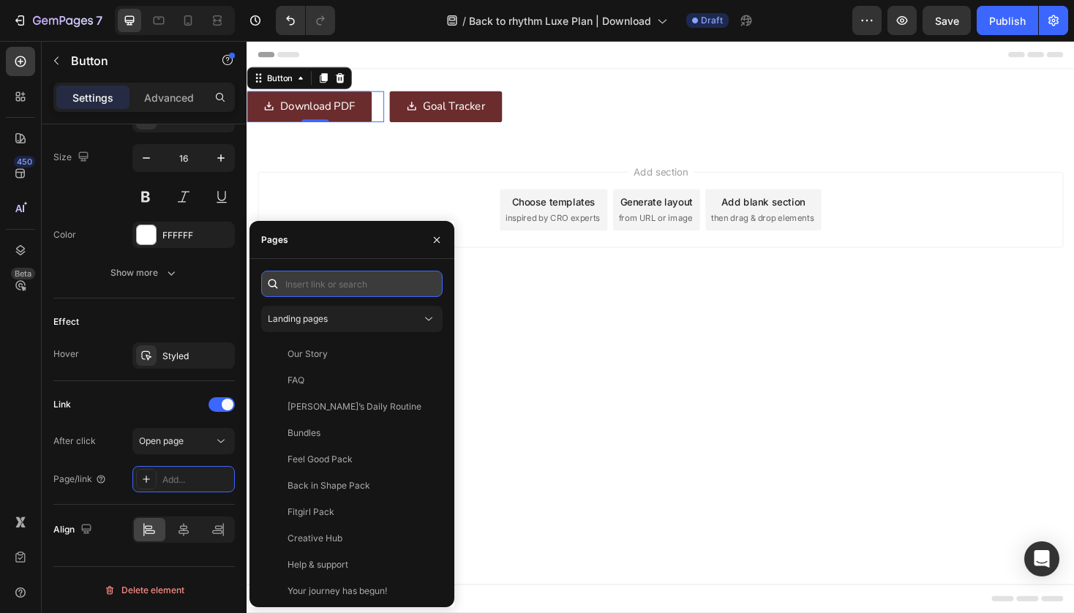
click at [306, 278] on input "text" at bounding box center [352, 284] width 182 height 26
paste input "https://cdn.shopify.com/s/files/1/0519/9020/0519/files/Cabau-BackToRhythm.pdf?v…"
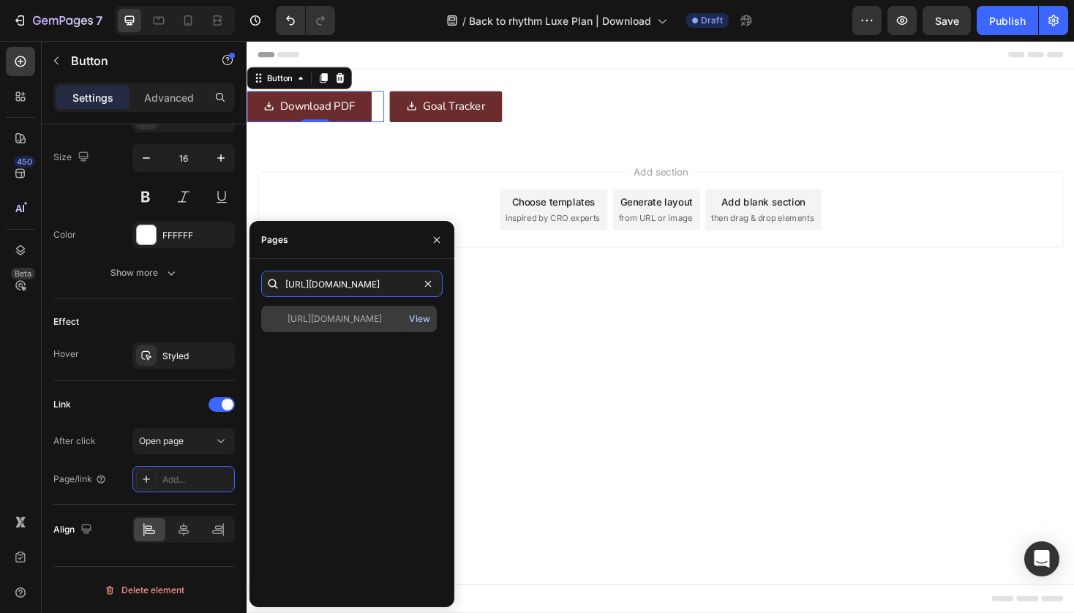
type input "https://cdn.shopify.com/s/files/1/0519/9020/0519/files/Cabau-BackToRhythm.pdf?v…"
click at [418, 321] on div "View" at bounding box center [419, 319] width 21 height 13
click at [315, 317] on div "https://cdn.shopify.com/s/files/1/0519/9020/0519/files/Cabau-BackToRhythm.pdf?v…" at bounding box center [335, 319] width 94 height 13
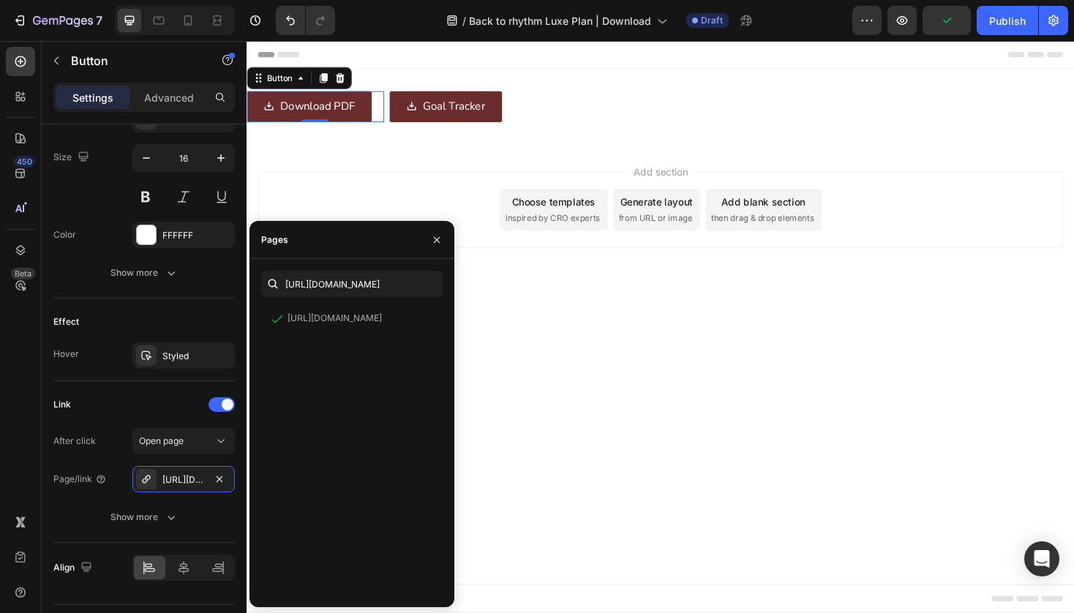
click at [752, 451] on body "Header Download PDF Button 0 Goal Tracker Button Row Row Section 1 Image Sectio…" at bounding box center [686, 345] width 878 height 608
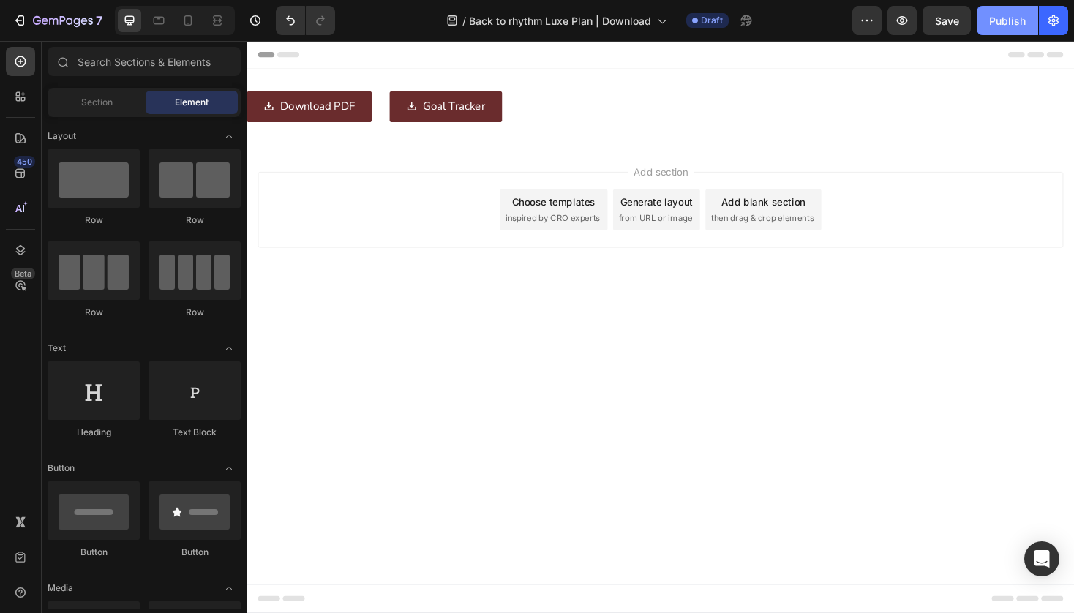
click at [1017, 19] on div "Publish" at bounding box center [1008, 20] width 37 height 15
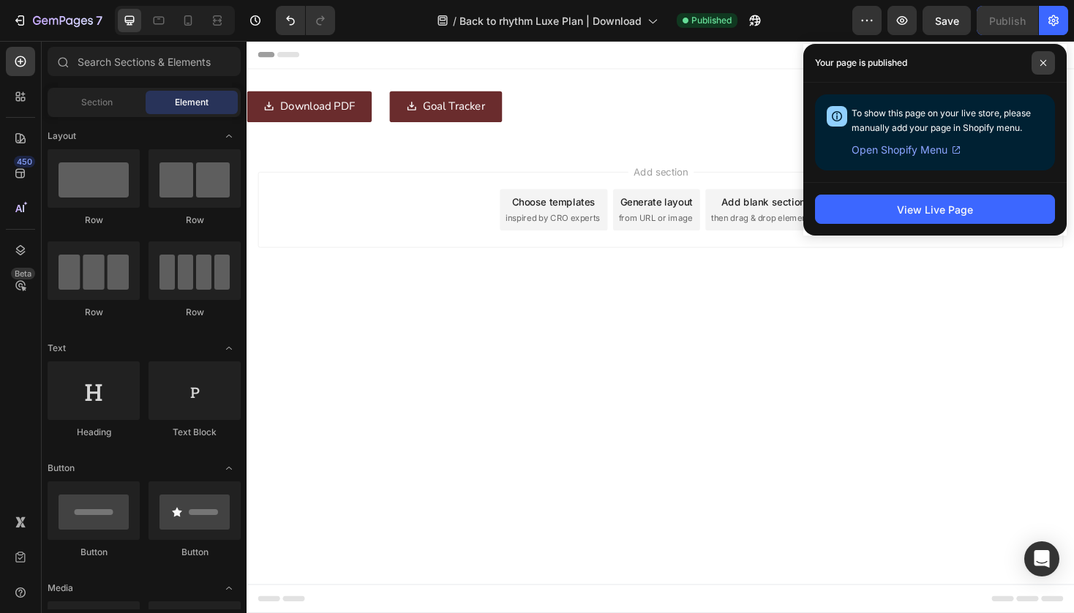
click at [1044, 57] on span at bounding box center [1043, 62] width 23 height 23
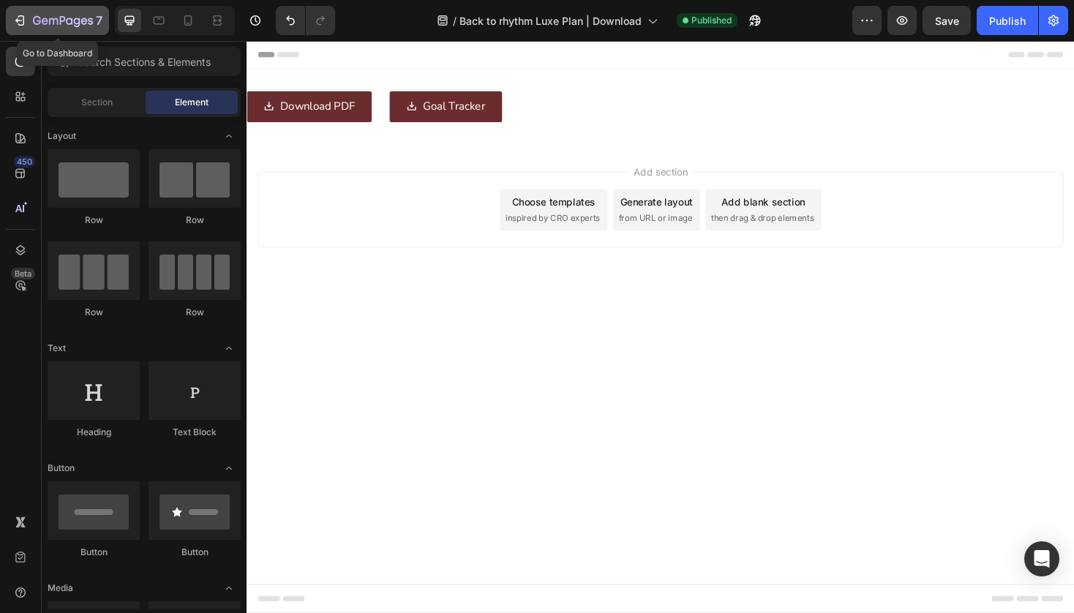
click at [23, 19] on icon "button" at bounding box center [19, 20] width 15 height 15
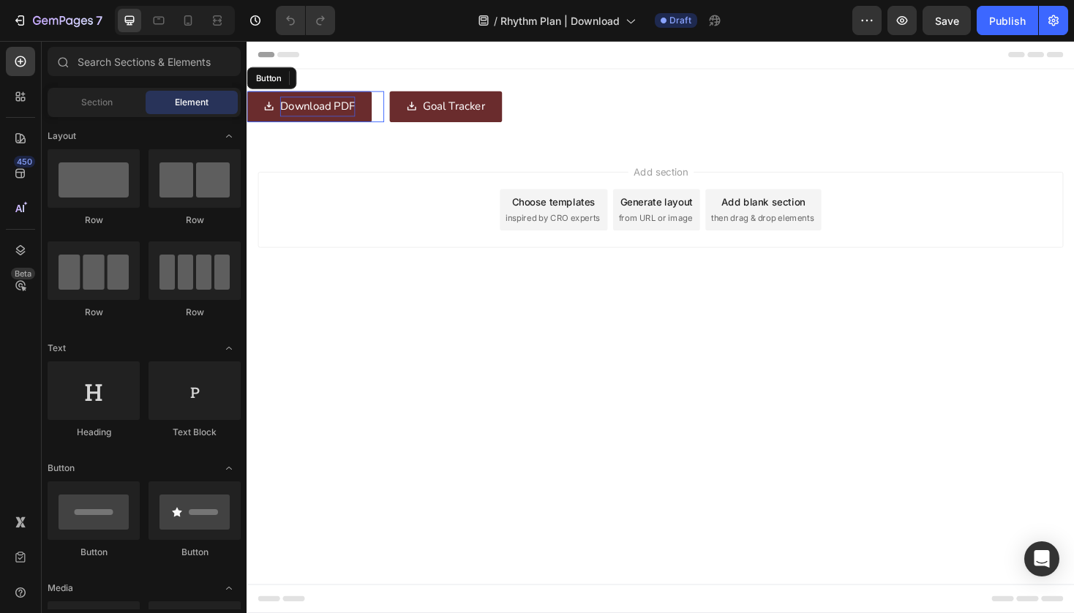
click at [337, 114] on p "Download PDF" at bounding box center [322, 110] width 80 height 21
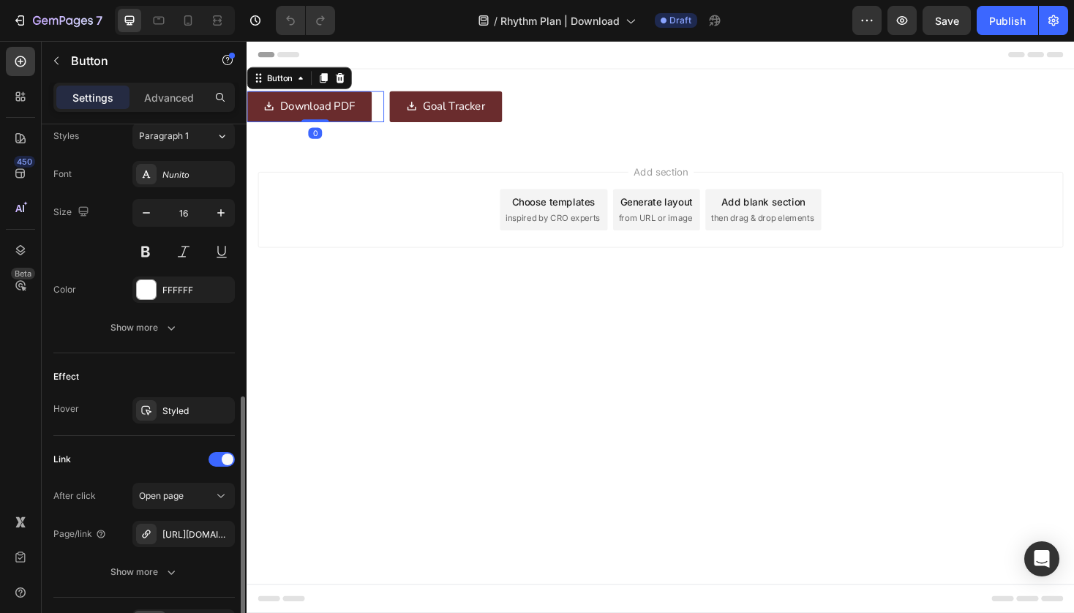
scroll to position [749, 0]
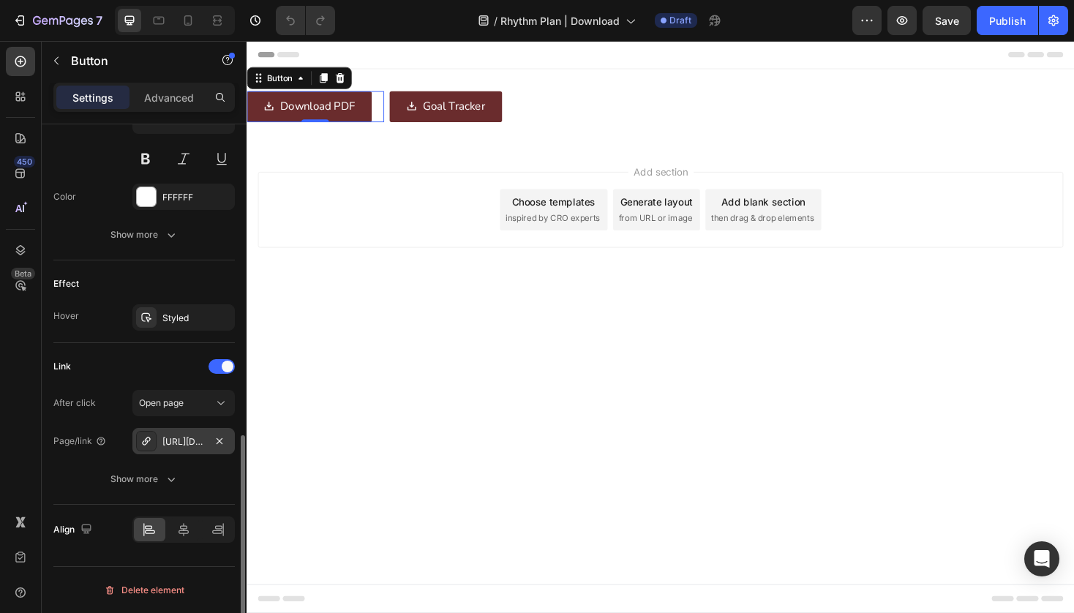
click at [188, 444] on div "https://cdn.shopify.com/s/files/1/0519/9020/0519/files/Cabau-BTR-Lose.pdf?v=175…" at bounding box center [183, 442] width 42 height 13
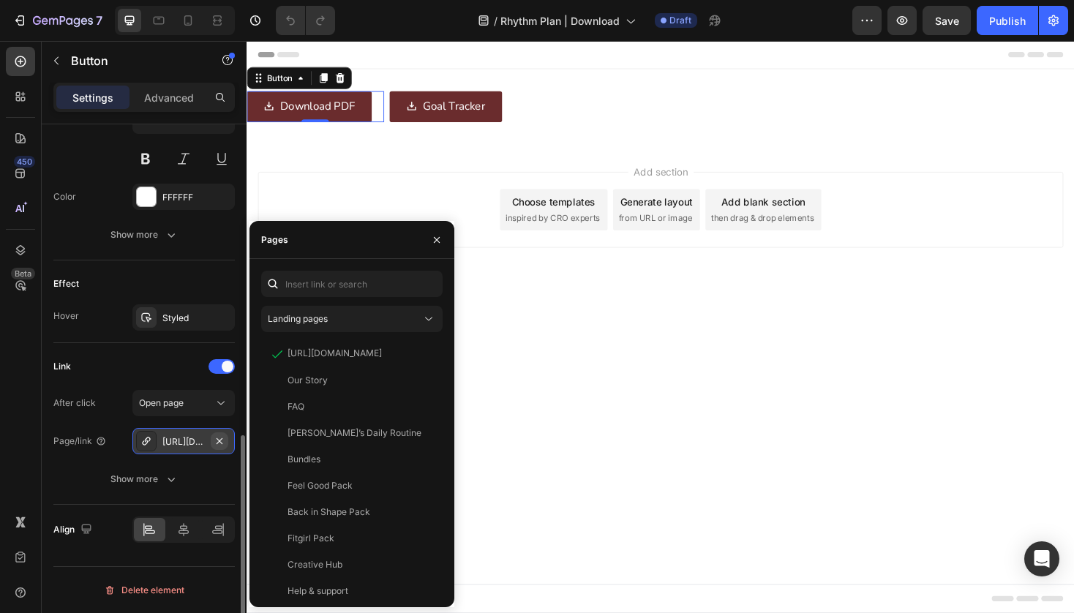
click at [220, 441] on icon "button" at bounding box center [220, 441] width 6 height 6
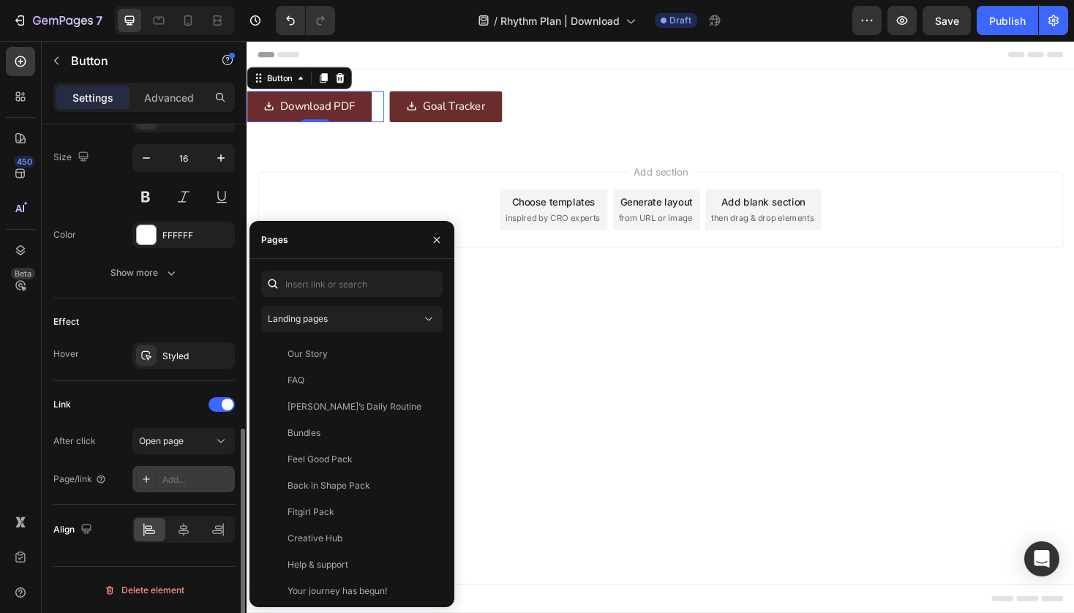
scroll to position [711, 0]
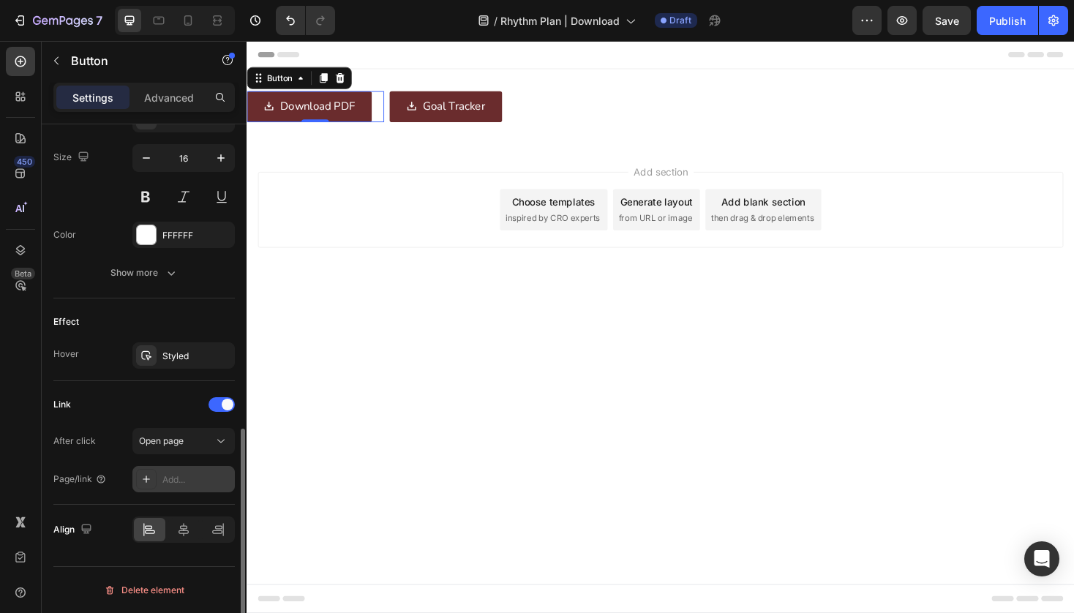
click at [184, 472] on div "Add..." at bounding box center [183, 479] width 102 height 26
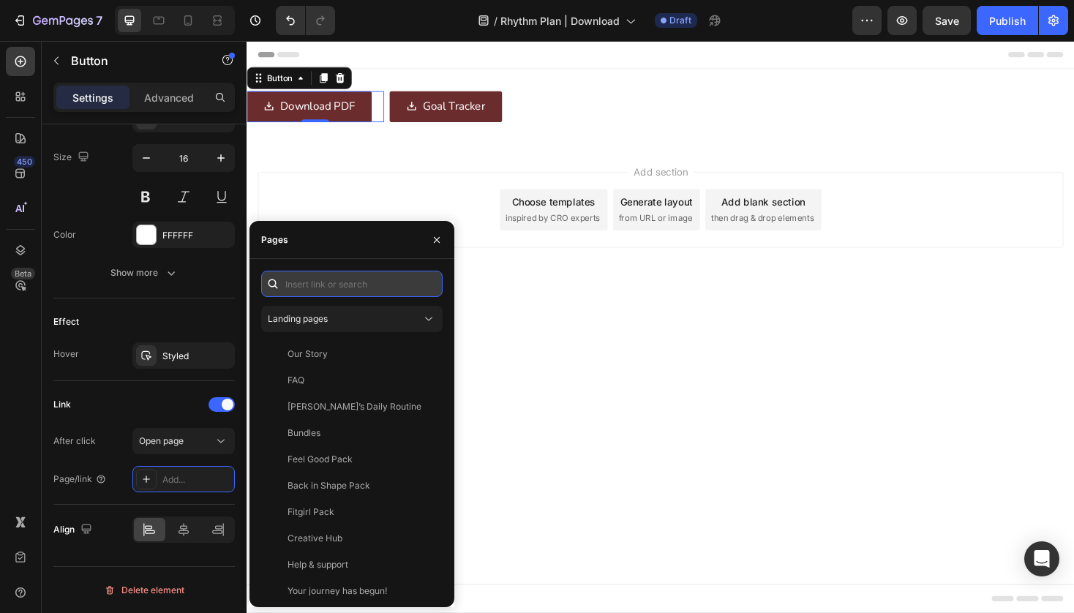
click at [327, 288] on input "text" at bounding box center [352, 284] width 182 height 26
paste input "https://cdn.shopify.com/s/files/1/0519/9020/0519/files/Cabau-BackToRhythm.pdf?v…"
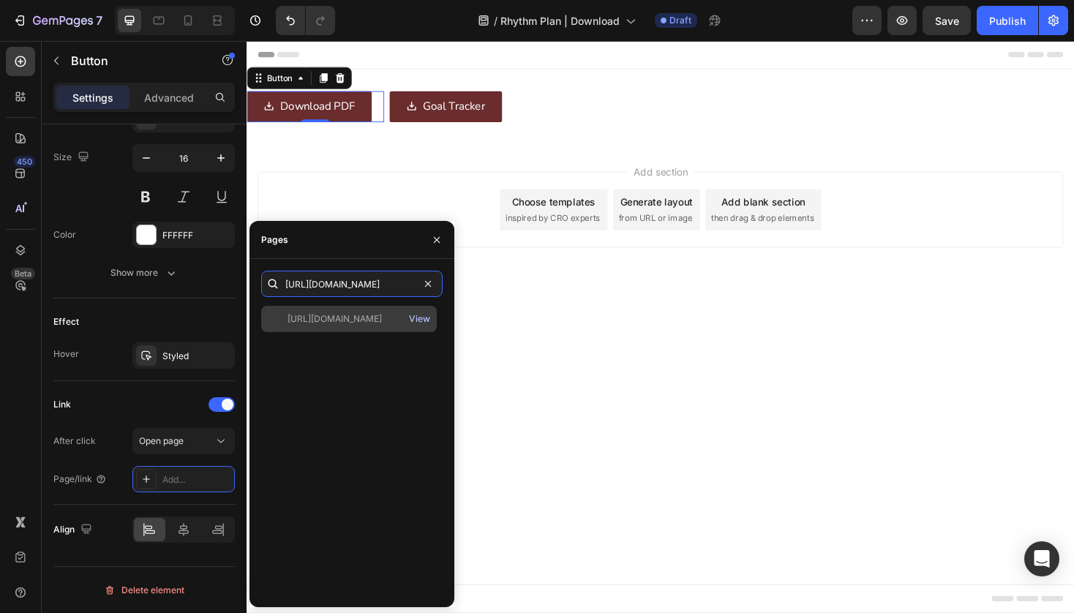
type input "https://cdn.shopify.com/s/files/1/0519/9020/0519/files/Cabau-BackToRhythm.pdf?v…"
click at [418, 319] on div "View" at bounding box center [419, 319] width 21 height 13
click at [338, 322] on div "https://cdn.shopify.com/s/files/1/0519/9020/0519/files/Cabau-BackToRhythm.pdf?v…" at bounding box center [335, 319] width 94 height 13
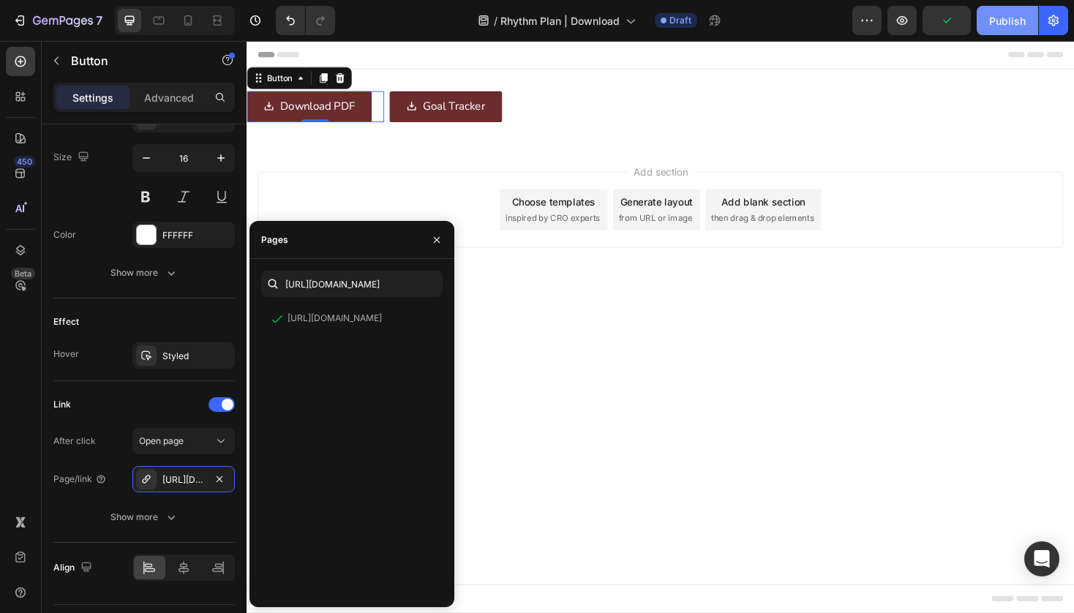
click at [998, 31] on button "Publish" at bounding box center [1007, 20] width 61 height 29
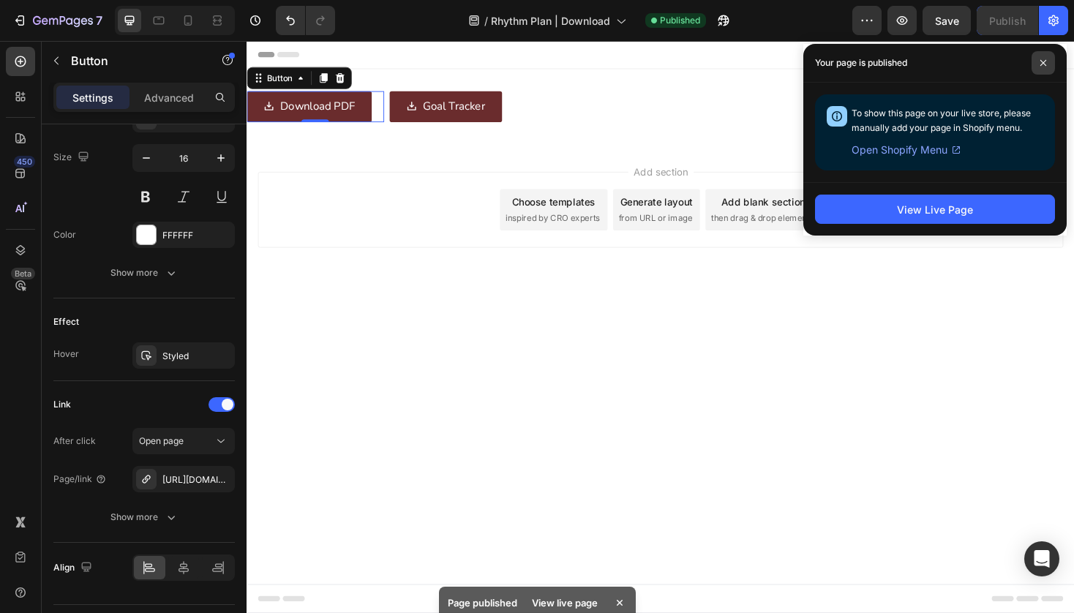
click at [1044, 69] on span at bounding box center [1043, 62] width 23 height 23
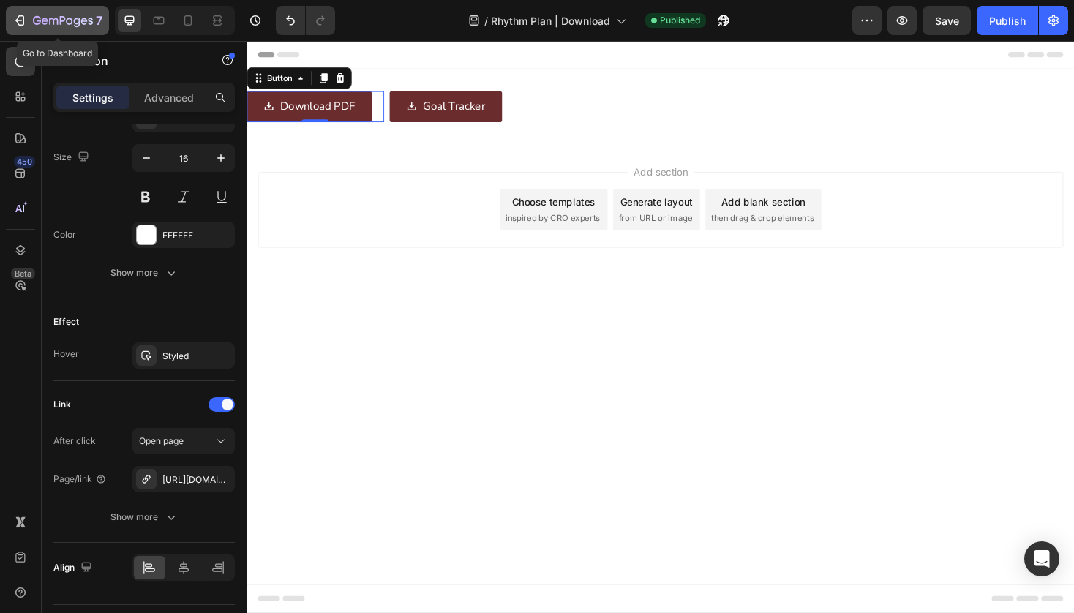
click at [54, 22] on icon "button" at bounding box center [53, 21] width 9 height 7
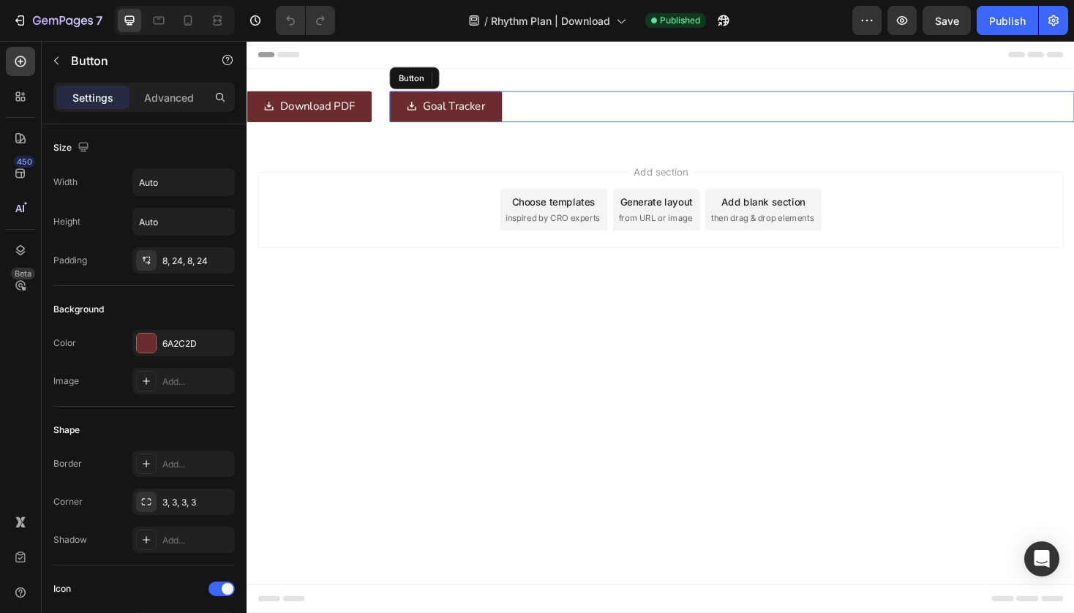
click at [430, 116] on div "Goal Tracker" at bounding box center [458, 110] width 84 height 21
click at [496, 77] on icon at bounding box center [497, 80] width 10 height 10
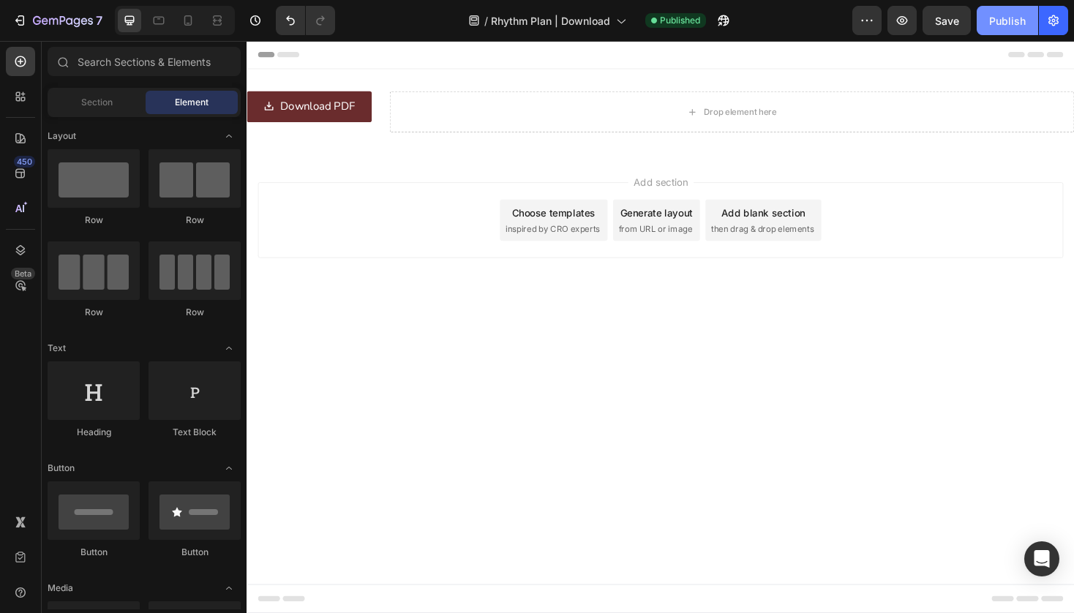
click at [1003, 18] on div "Publish" at bounding box center [1008, 20] width 37 height 15
click at [190, 24] on icon at bounding box center [188, 20] width 15 height 15
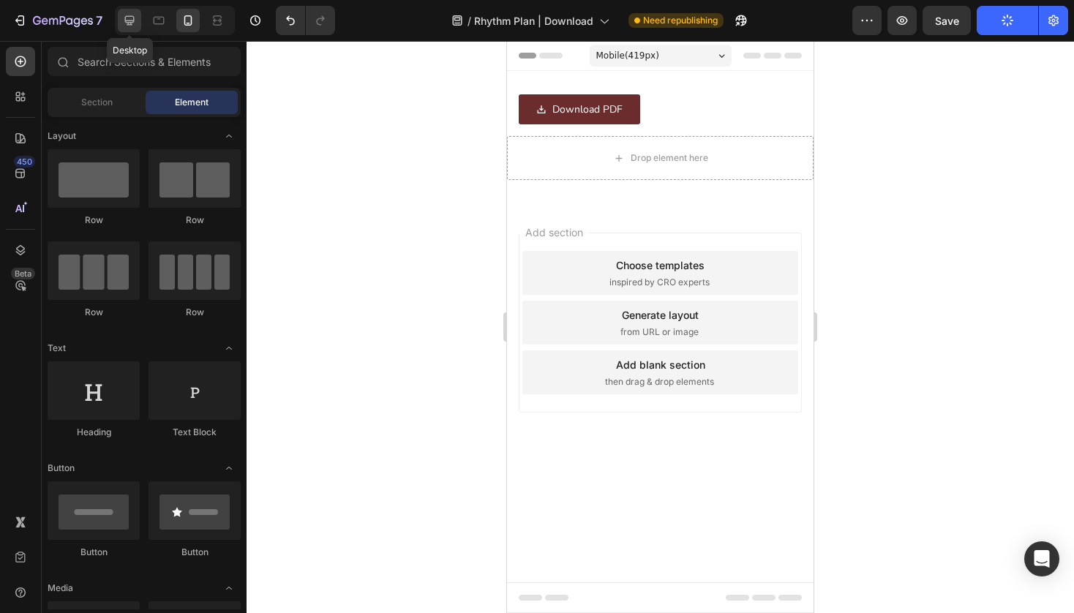
click at [130, 24] on icon at bounding box center [130, 21] width 10 height 10
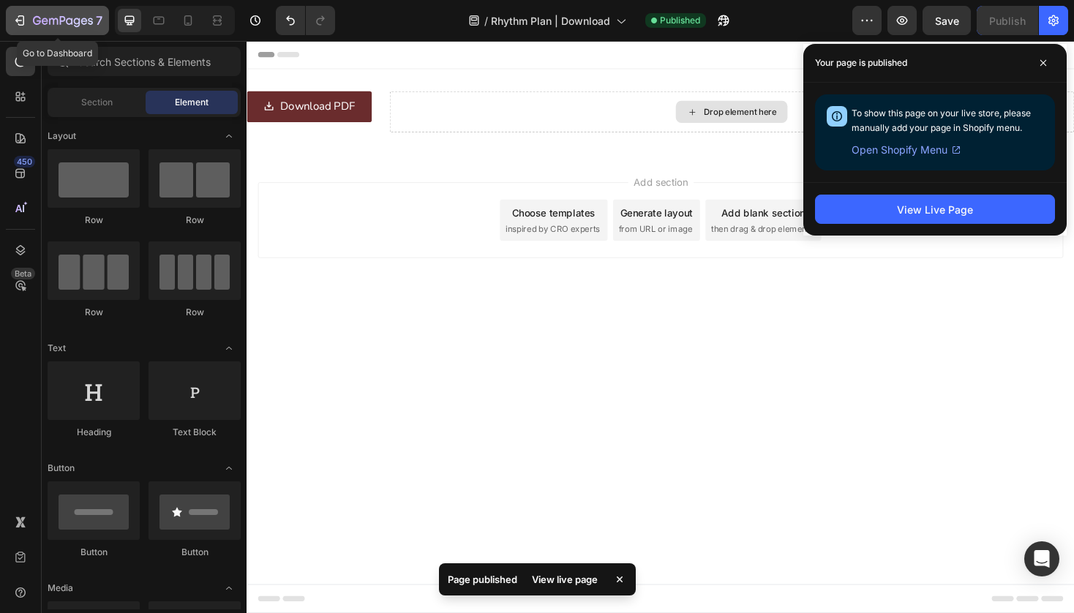
click at [61, 16] on icon "button" at bounding box center [63, 21] width 60 height 12
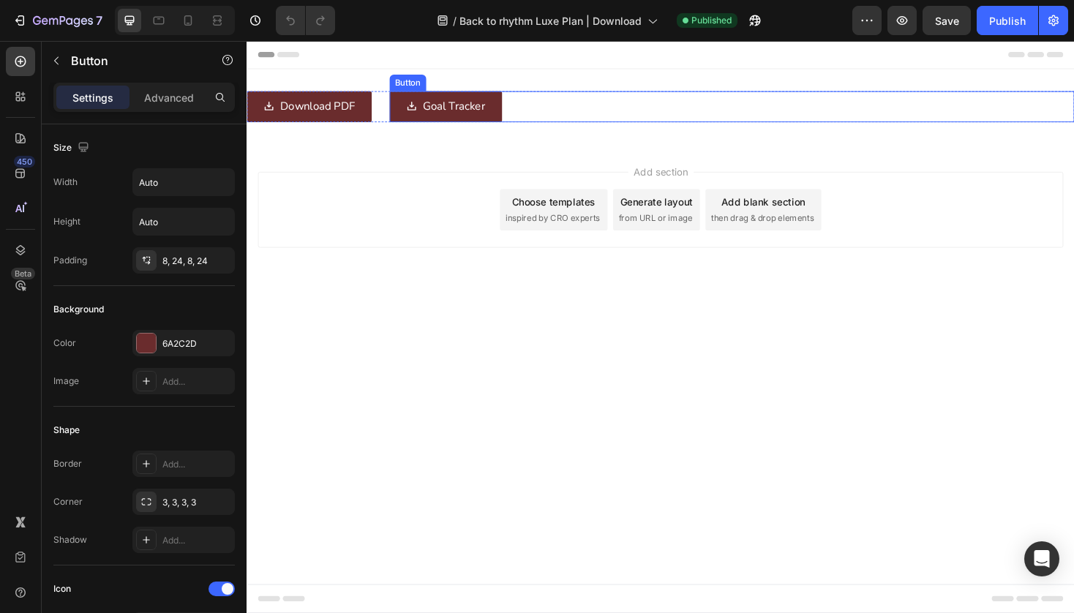
click at [541, 113] on div "Goal Tracker Button" at bounding box center [761, 110] width 727 height 33
click at [499, 79] on icon at bounding box center [497, 80] width 10 height 10
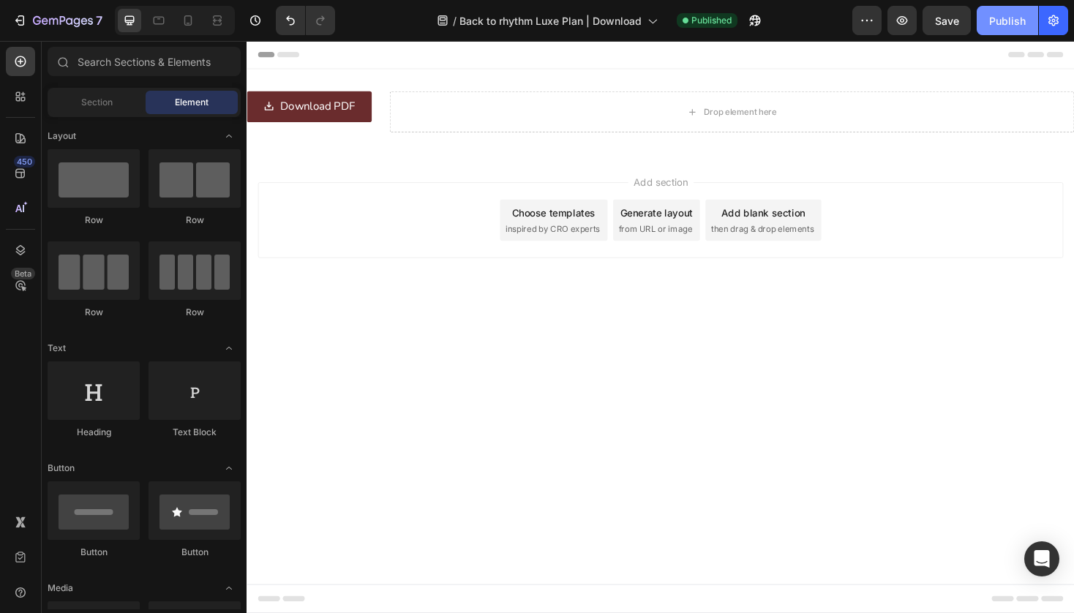
click at [1010, 21] on div "Publish" at bounding box center [1008, 20] width 37 height 15
